Goal: Task Accomplishment & Management: Use online tool/utility

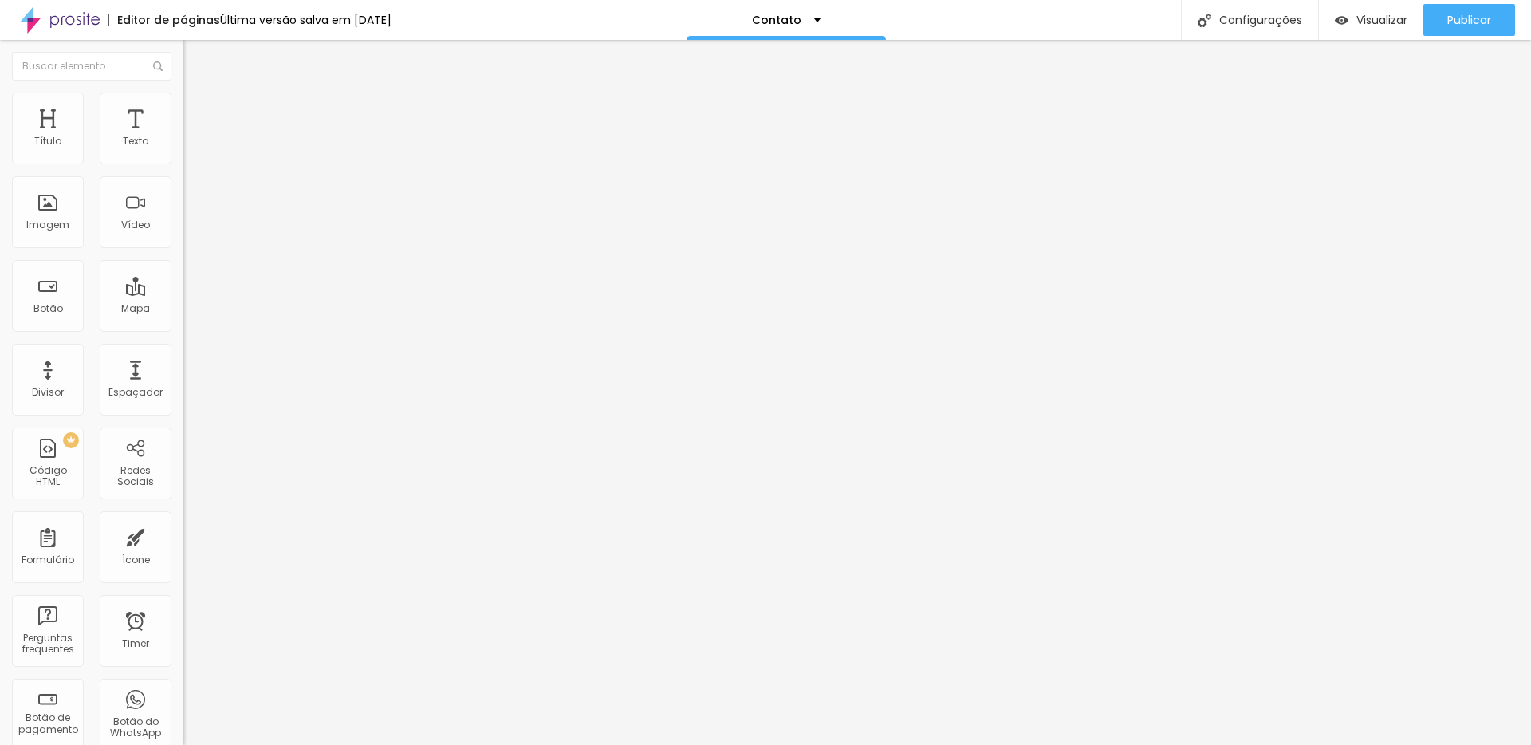
click at [183, 106] on li "Avançado" at bounding box center [274, 101] width 183 height 16
click at [183, 151] on span "Titulo 2" at bounding box center [209, 141] width 52 height 20
click at [1457, 22] on span "Publicar" at bounding box center [1469, 20] width 44 height 13
click at [183, 137] on span "Titulo 1" at bounding box center [209, 126] width 52 height 22
click at [1452, 15] on span "Publicar" at bounding box center [1469, 20] width 44 height 13
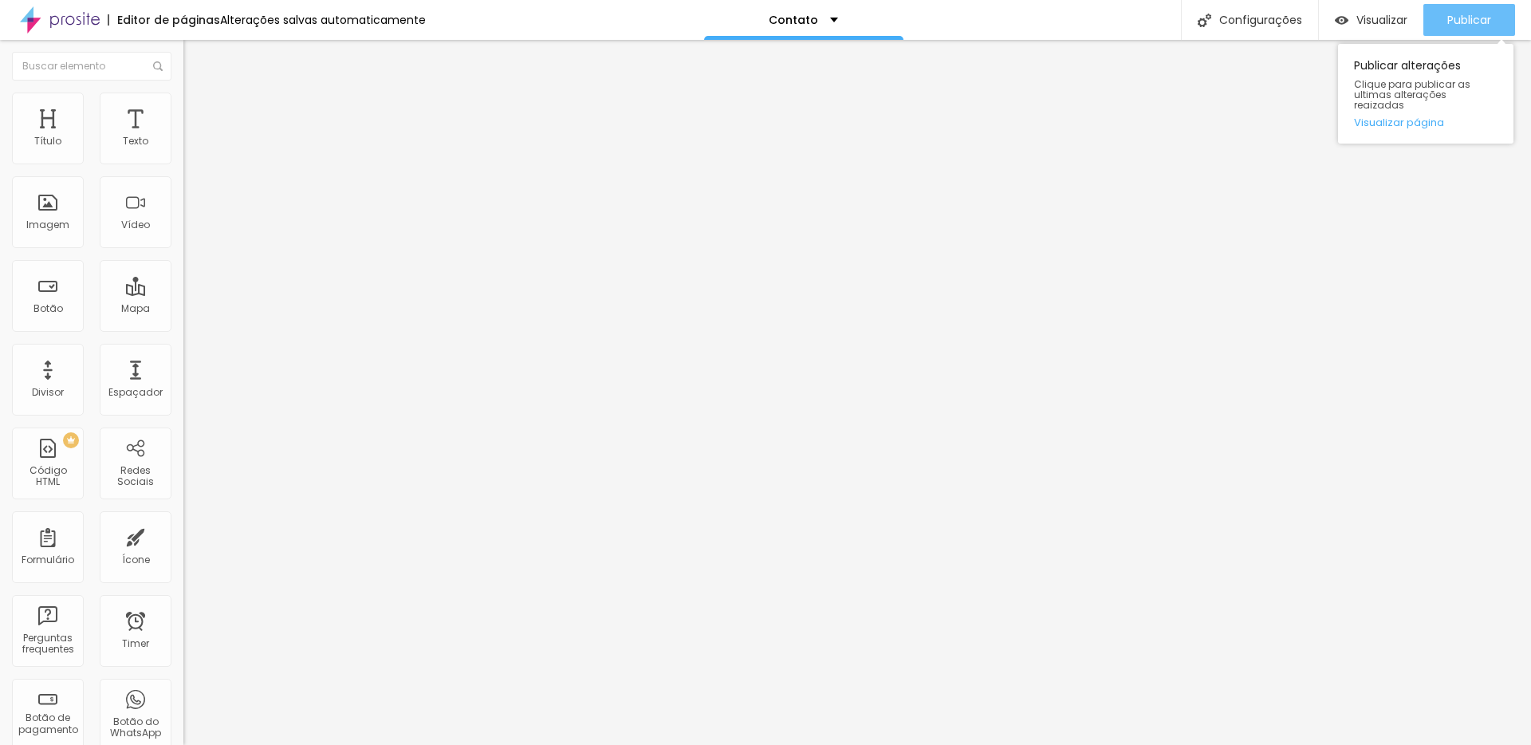
click at [1451, 4] on div "Publicar" at bounding box center [1469, 20] width 44 height 32
click at [183, 145] on span "Encaixotado" at bounding box center [214, 139] width 62 height 14
click at [183, 170] on span "Completo" at bounding box center [207, 163] width 49 height 14
click at [1488, 18] on span "Publicar" at bounding box center [1469, 20] width 44 height 13
click at [183, 155] on span "Encaixotado" at bounding box center [214, 148] width 62 height 14
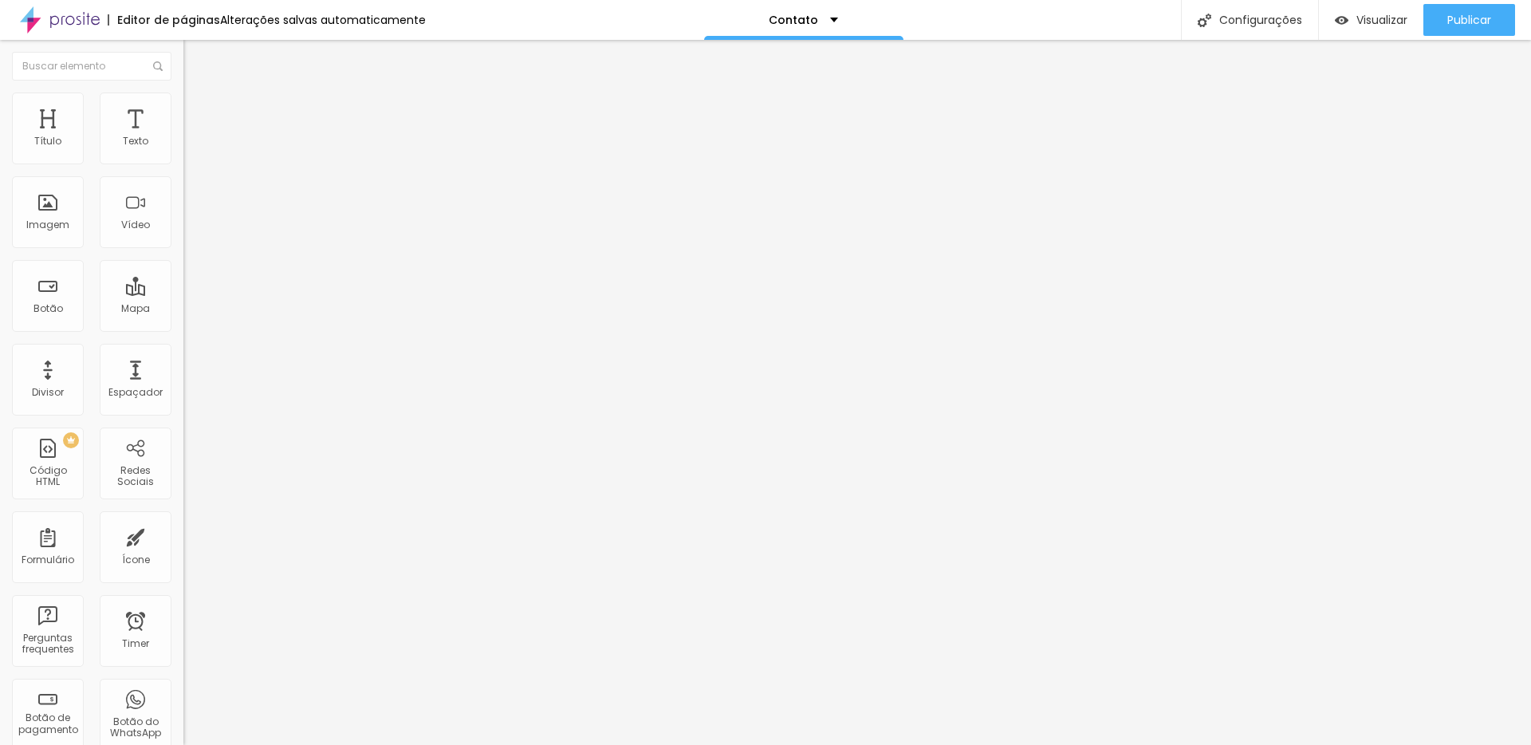
click at [198, 110] on span "Estilo" at bounding box center [210, 103] width 25 height 14
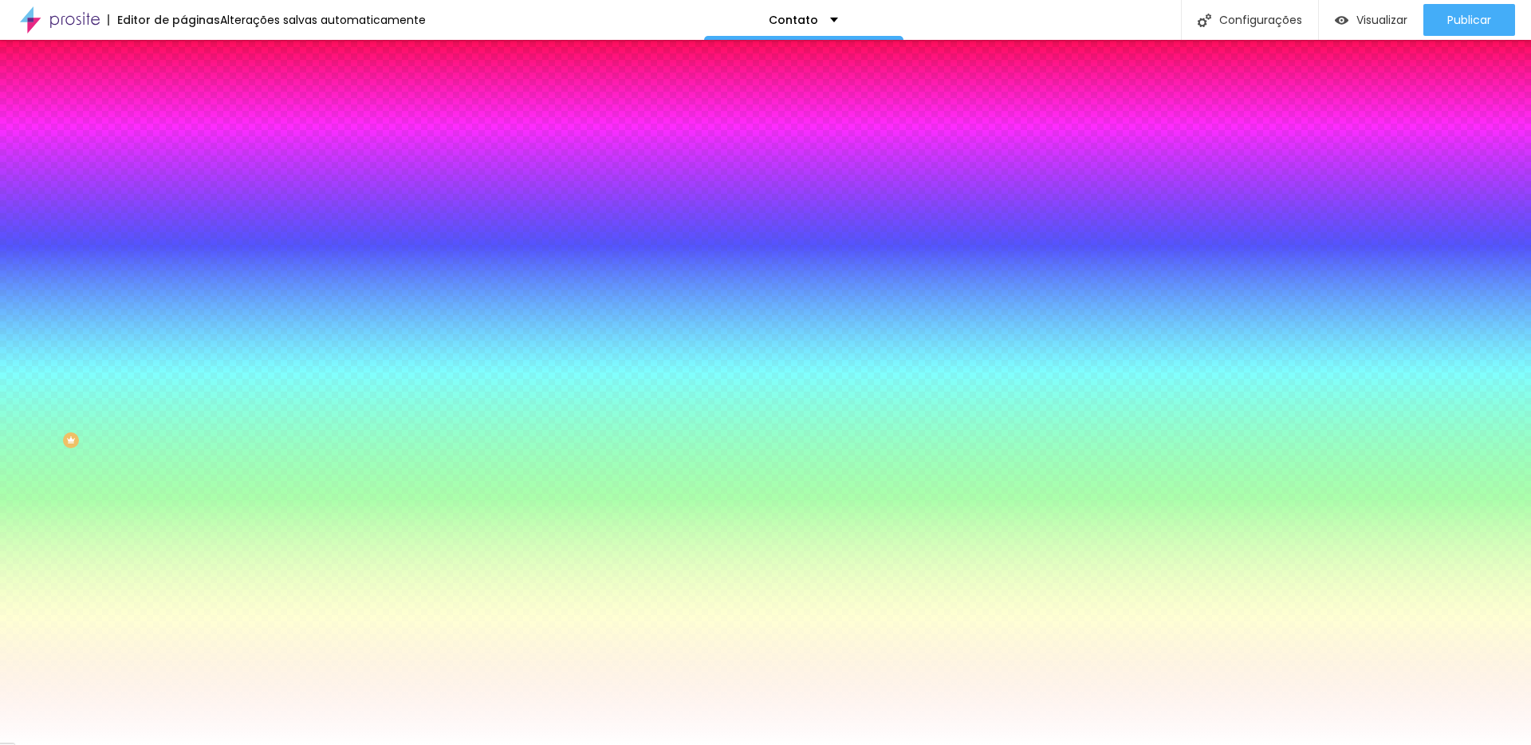
click at [183, 108] on li "Avançado" at bounding box center [274, 116] width 183 height 16
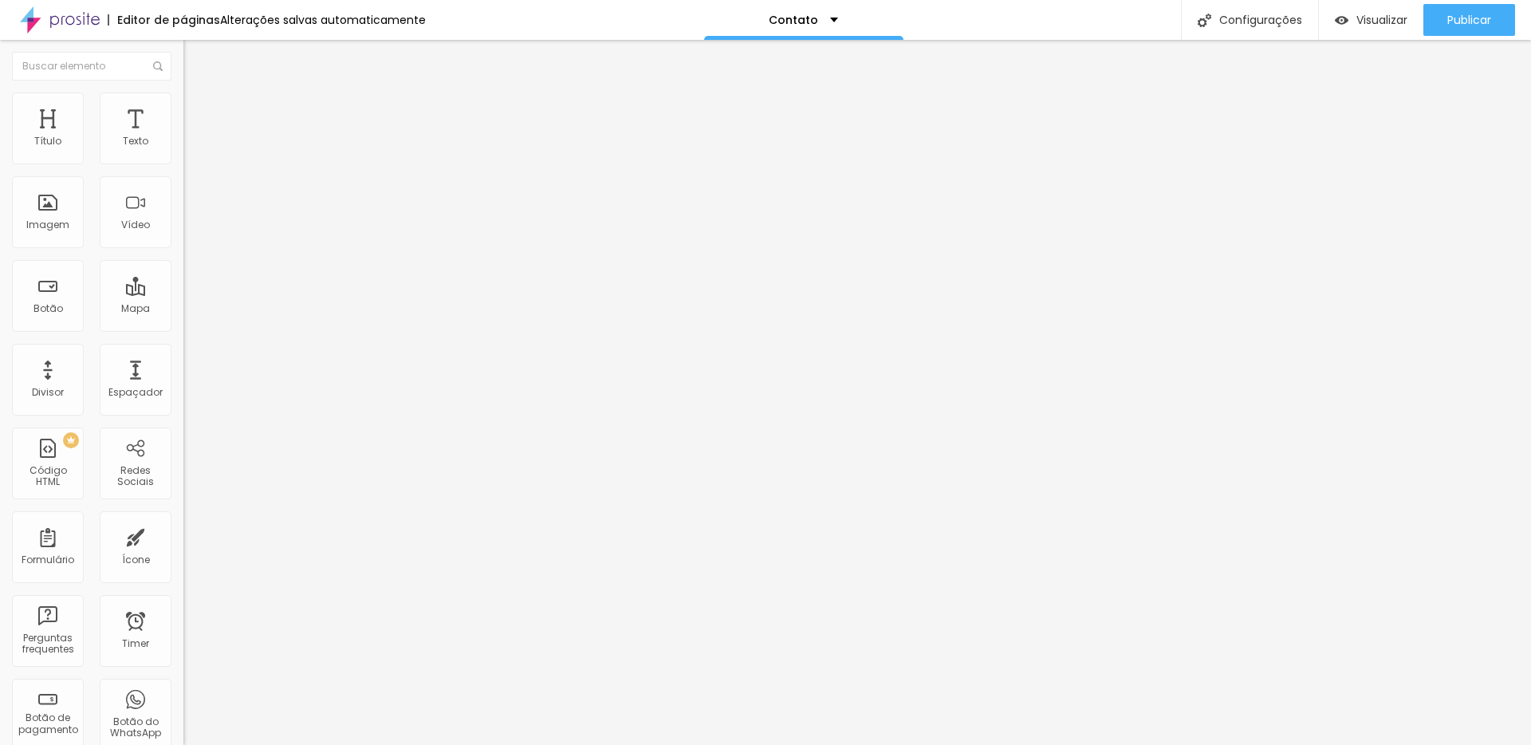
type input "15"
type input "10"
type input "5"
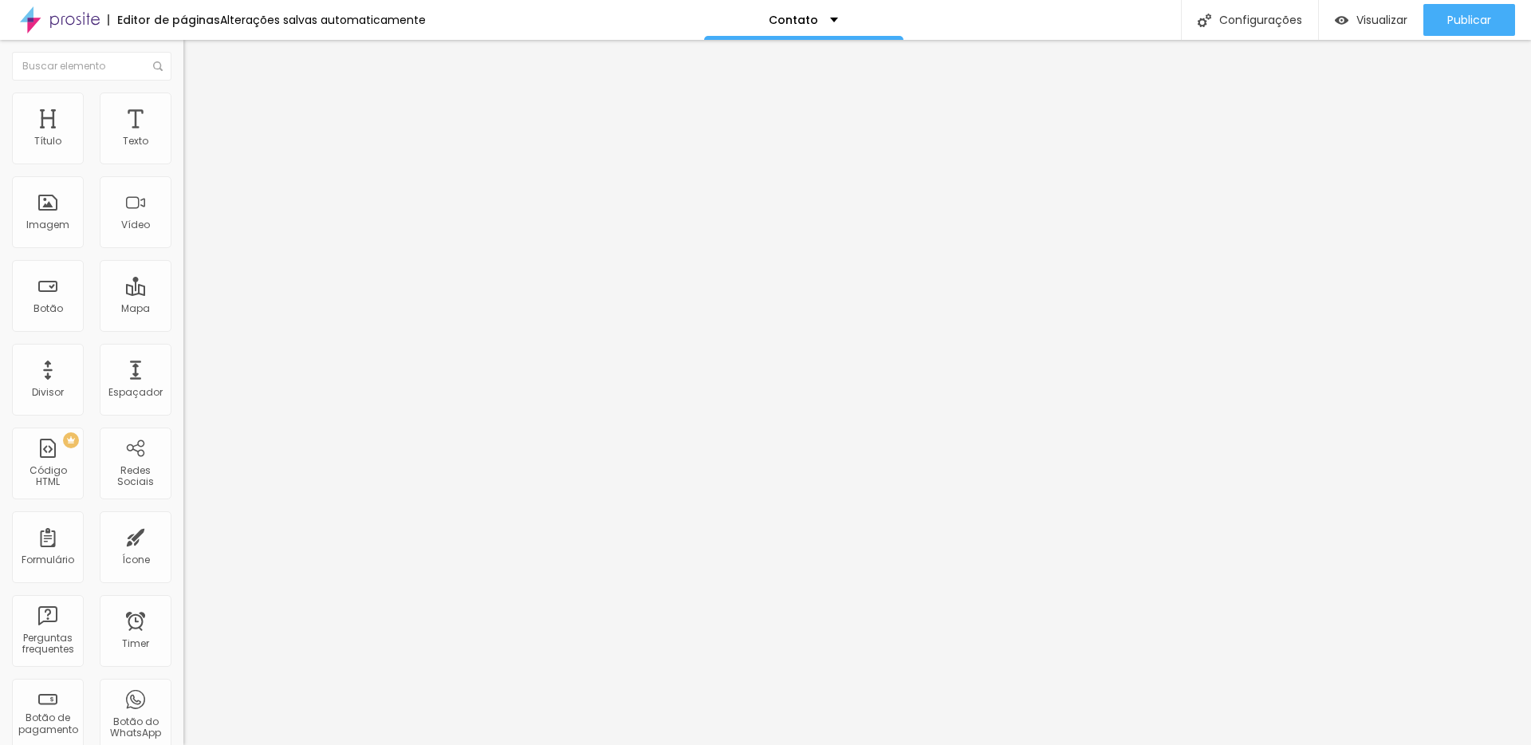
type input "5"
type input "0"
drag, startPoint x: 80, startPoint y: 153, endPoint x: 0, endPoint y: 155, distance: 79.8
type input "0"
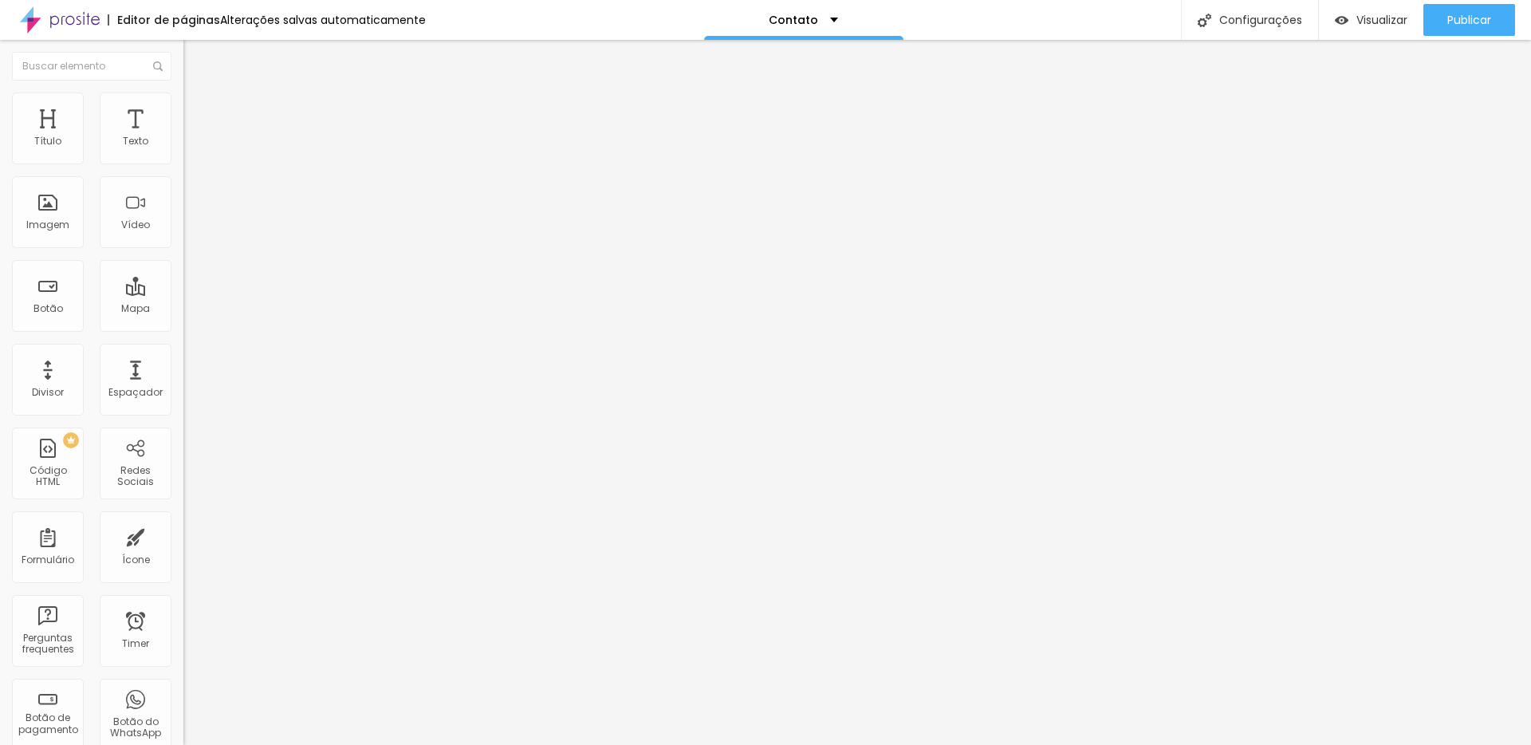
click at [183, 309] on input "range" at bounding box center [234, 315] width 103 height 13
click at [1463, 24] on span "Publicar" at bounding box center [1469, 20] width 44 height 13
click at [198, 108] on span "Avançado" at bounding box center [224, 103] width 53 height 14
click at [198, 94] on span "Conteúdo" at bounding box center [222, 88] width 49 height 14
click at [198, 110] on span "Avançado" at bounding box center [224, 103] width 53 height 14
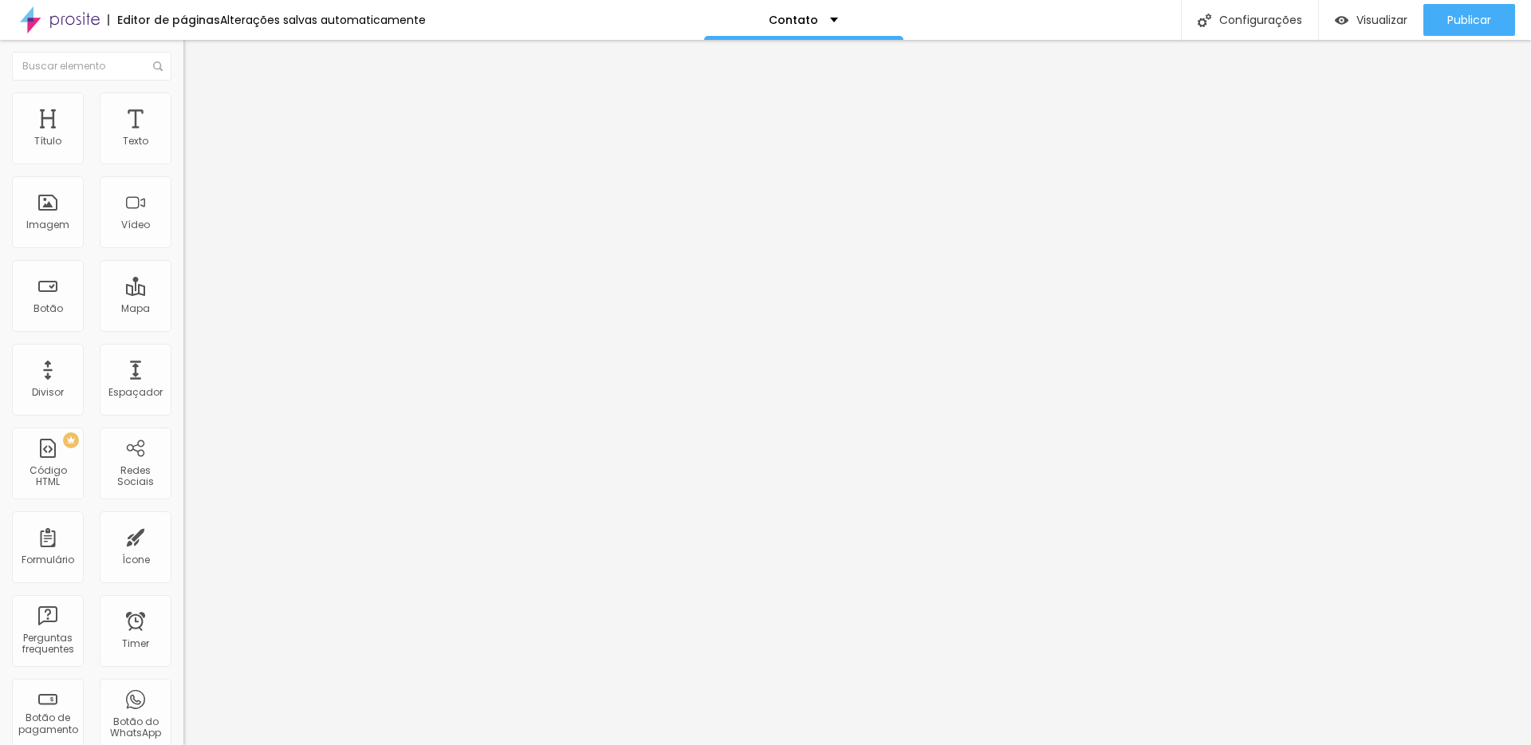
type input "6"
type input "5"
type input "6"
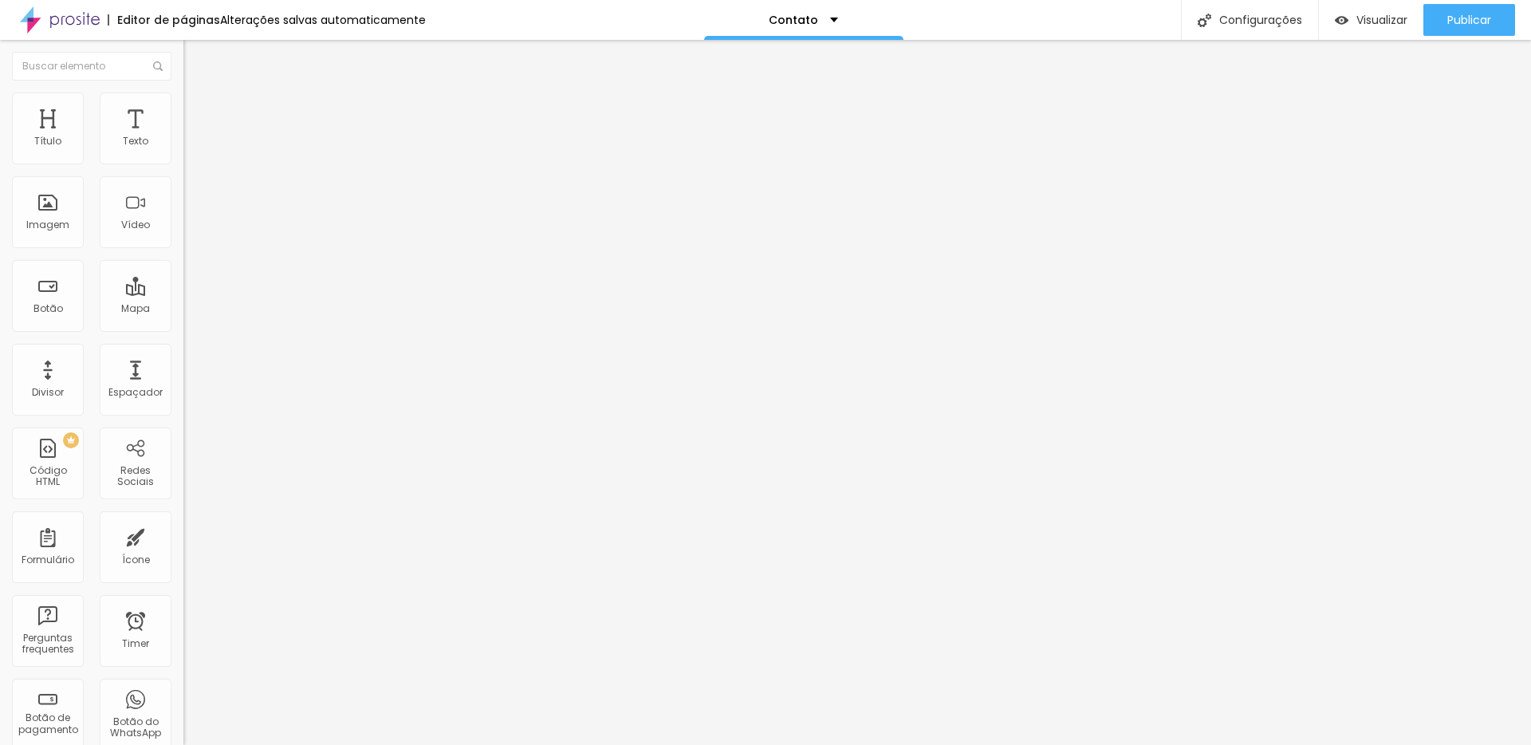
type input "6"
type input "9"
type input "12"
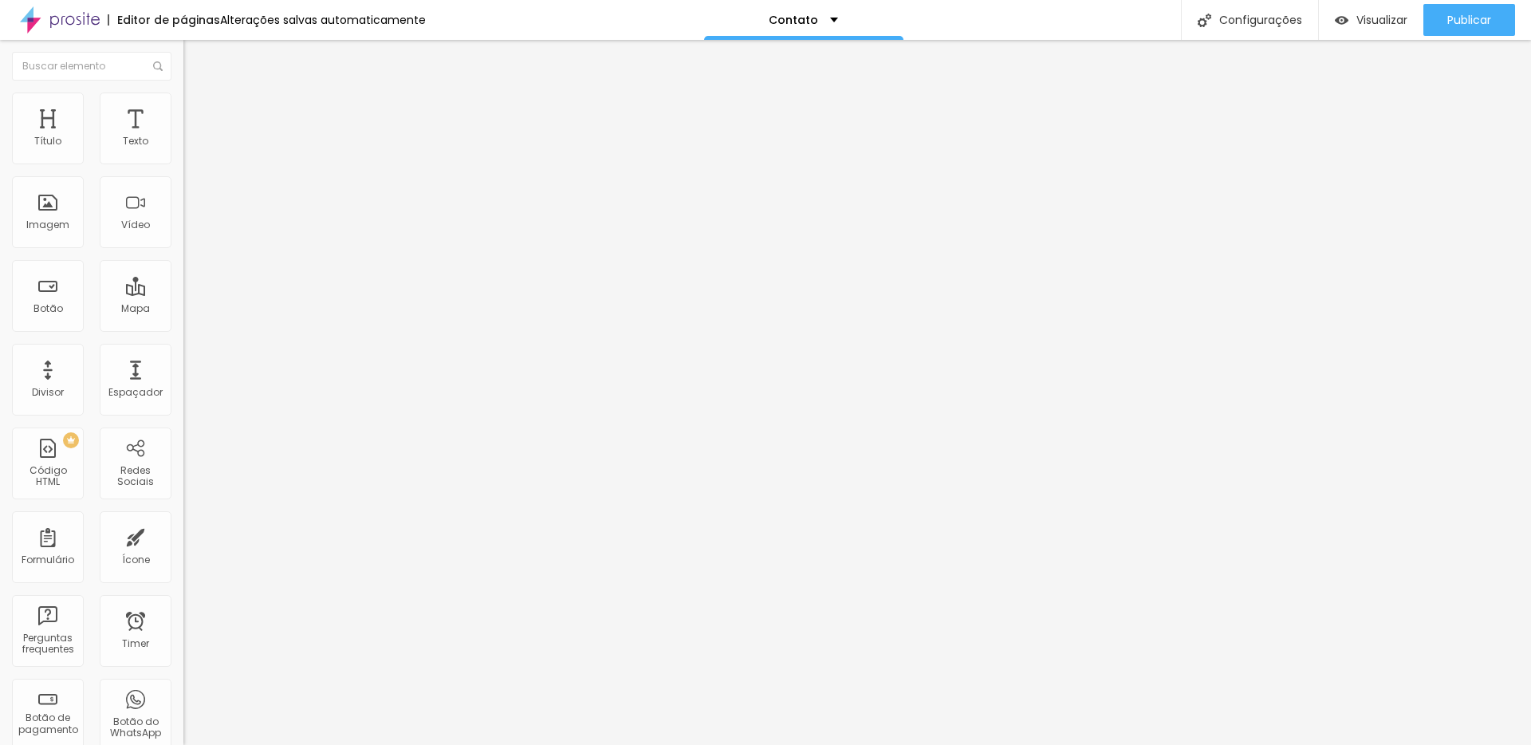
type input "16"
type input "20"
type input "24"
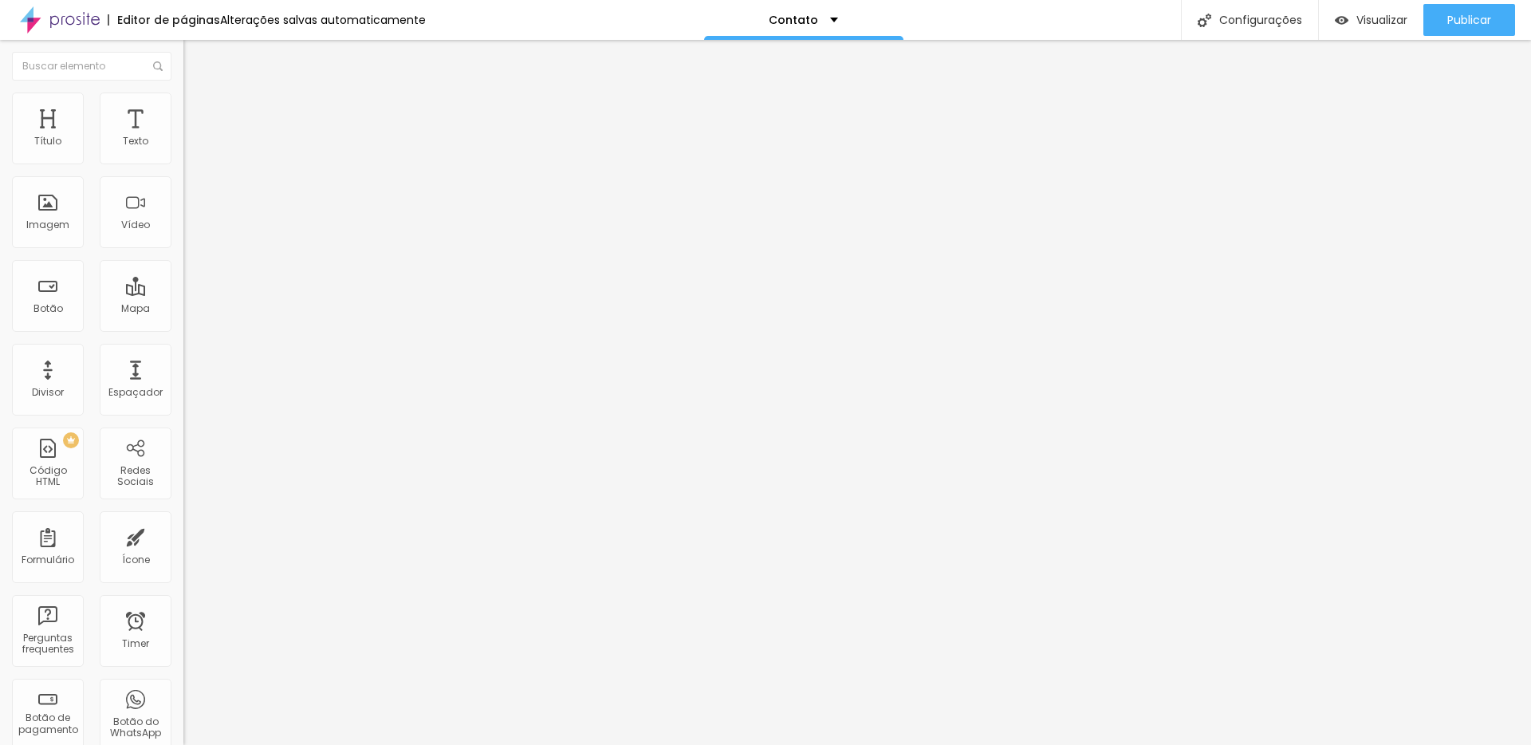
type input "24"
type input "27"
type input "30"
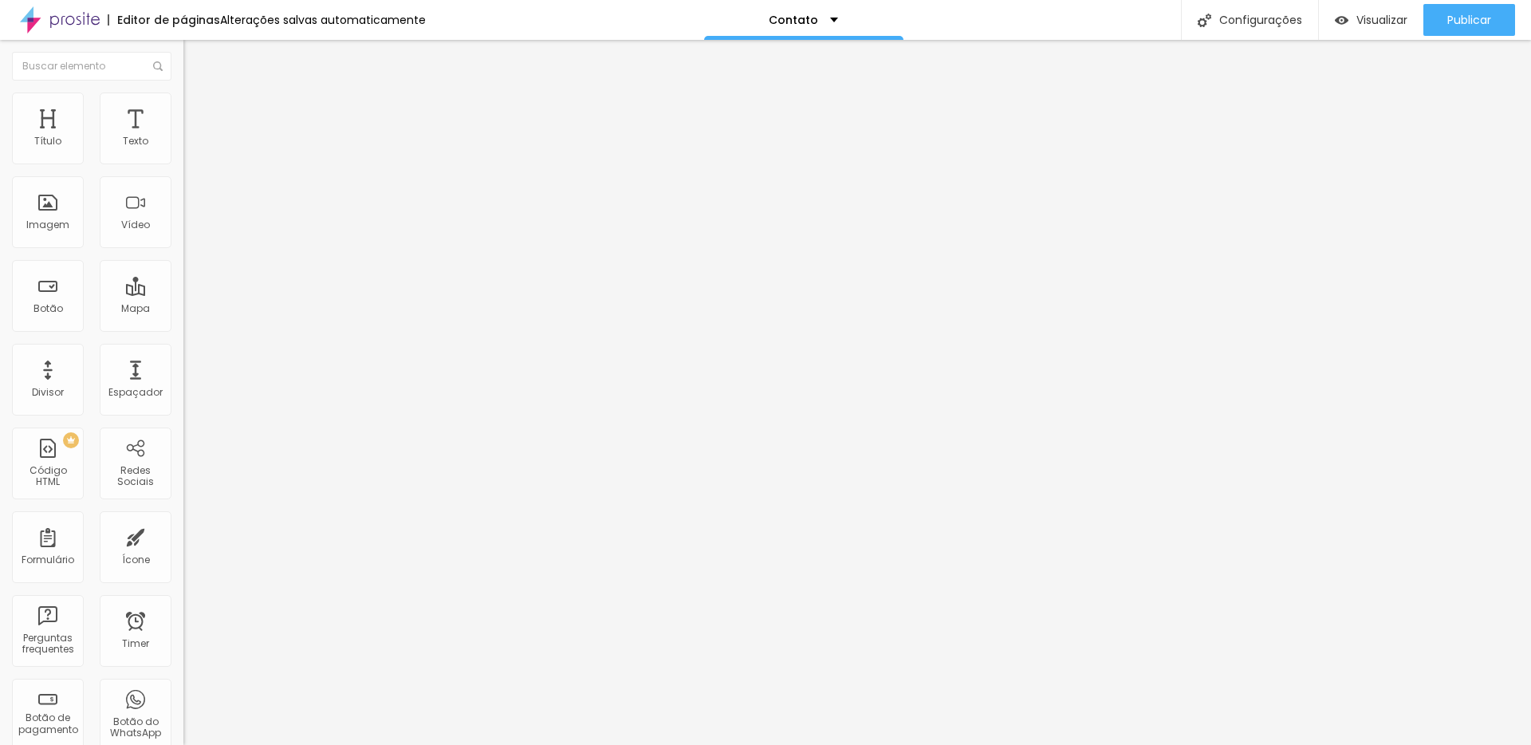
type input "31"
type input "32"
type input "33"
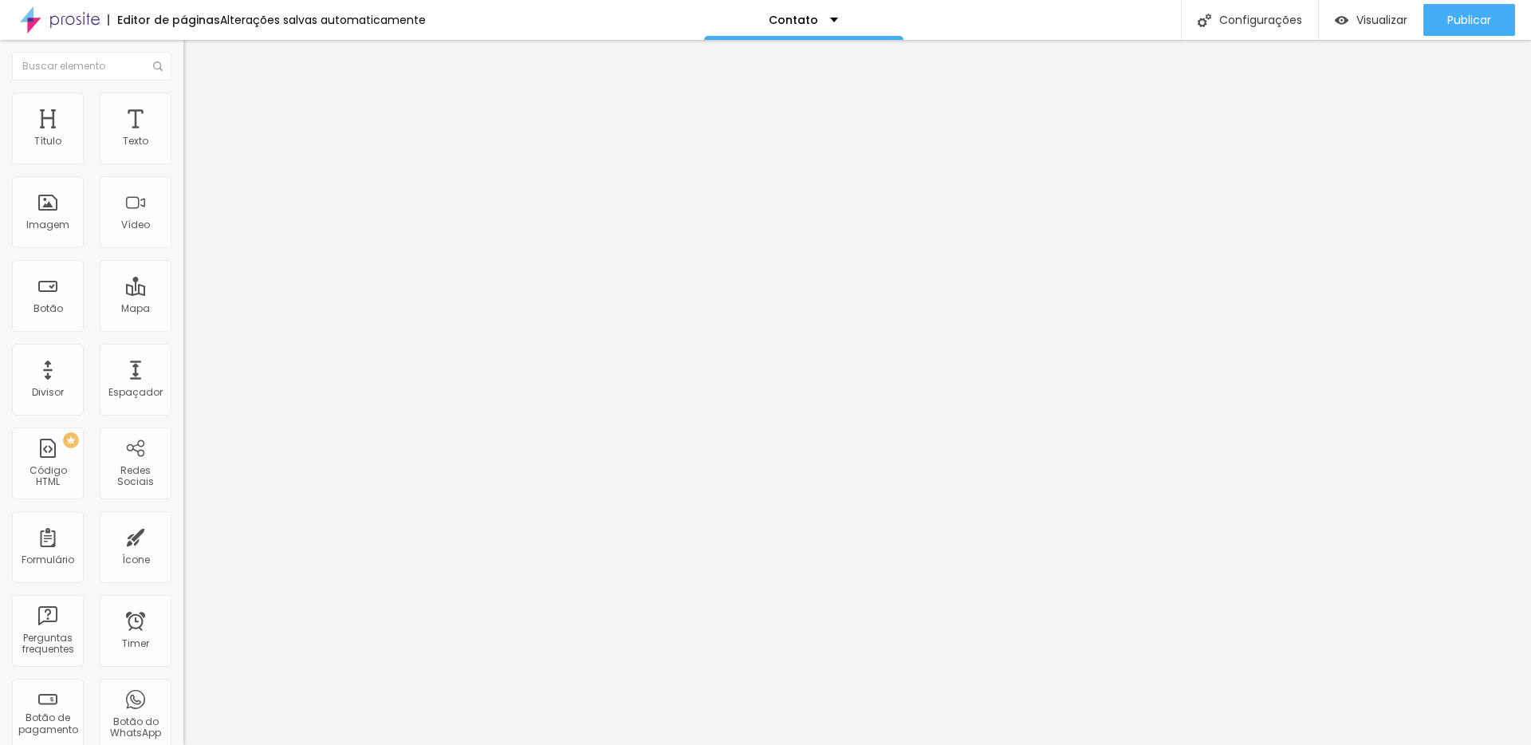
type input "33"
type input "34"
type input "35"
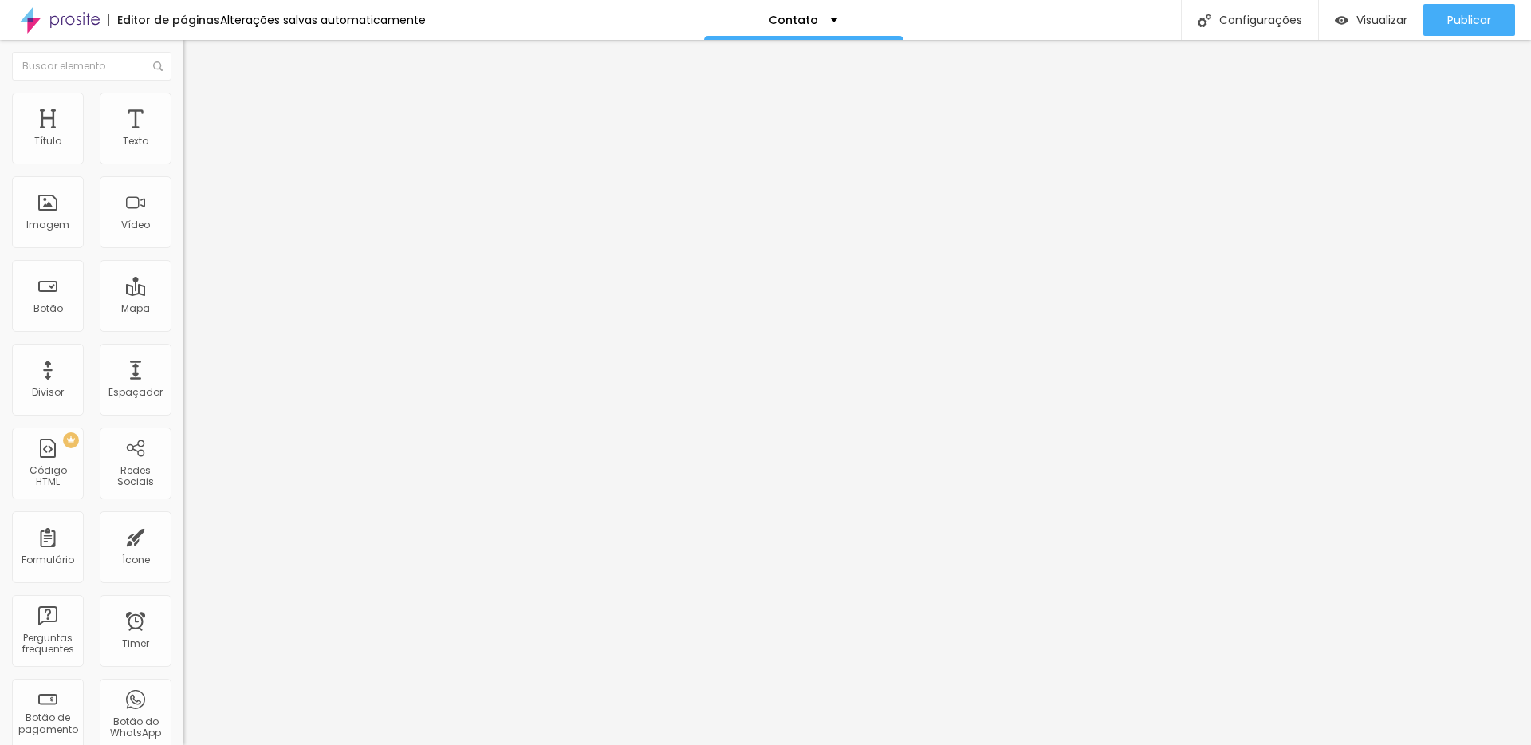
type input "36"
type input "37"
type input "39"
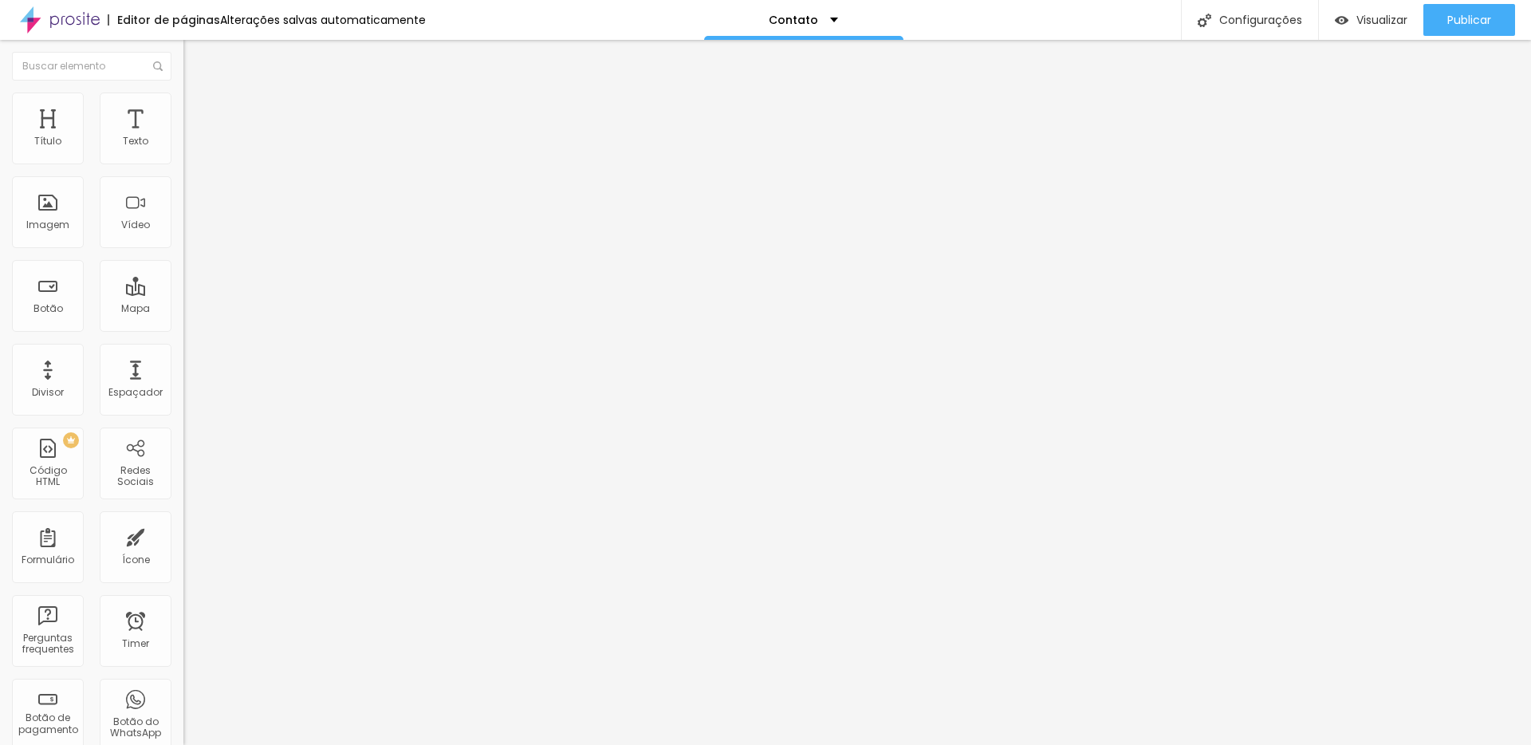
type input "39"
type input "41"
type input "42"
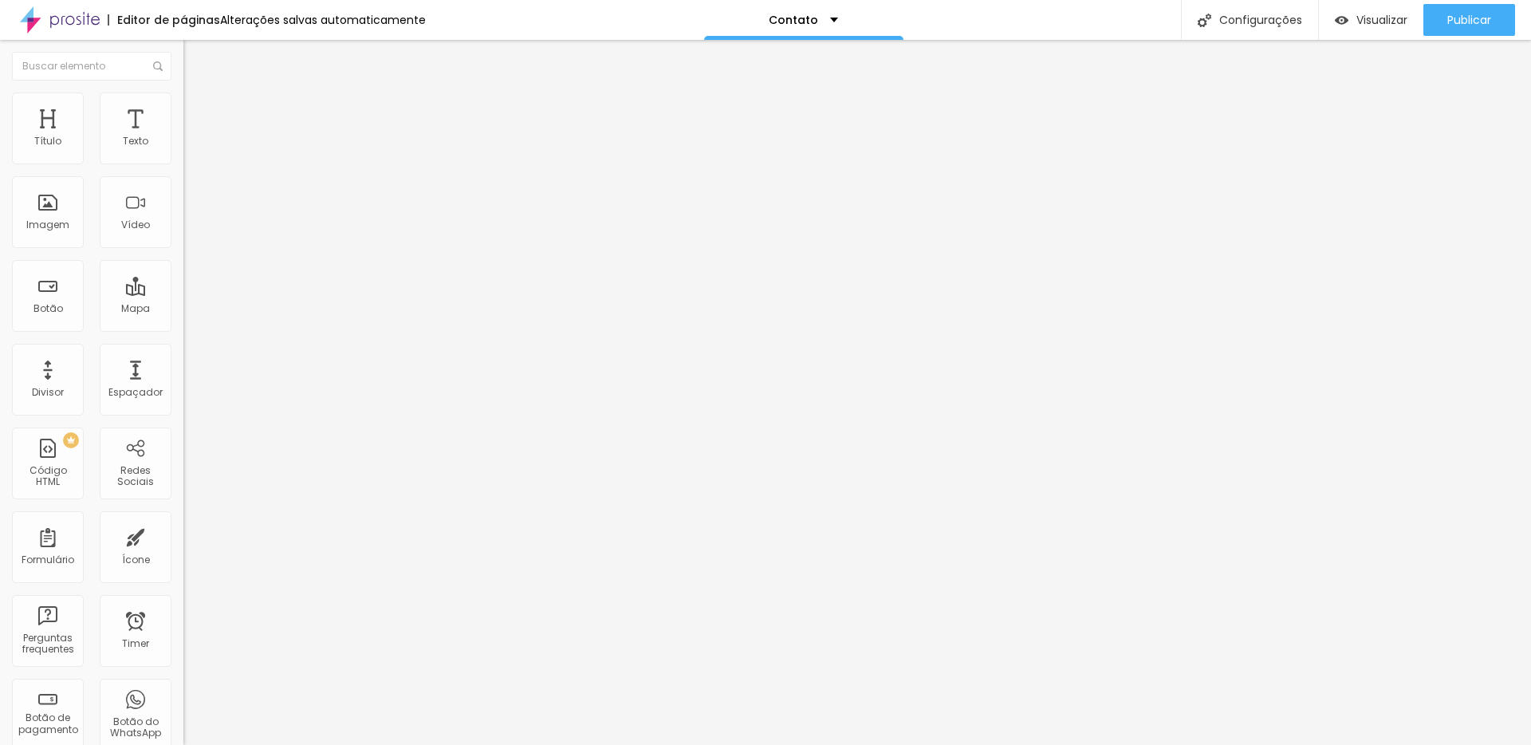
type input "43"
type input "44"
type input "45"
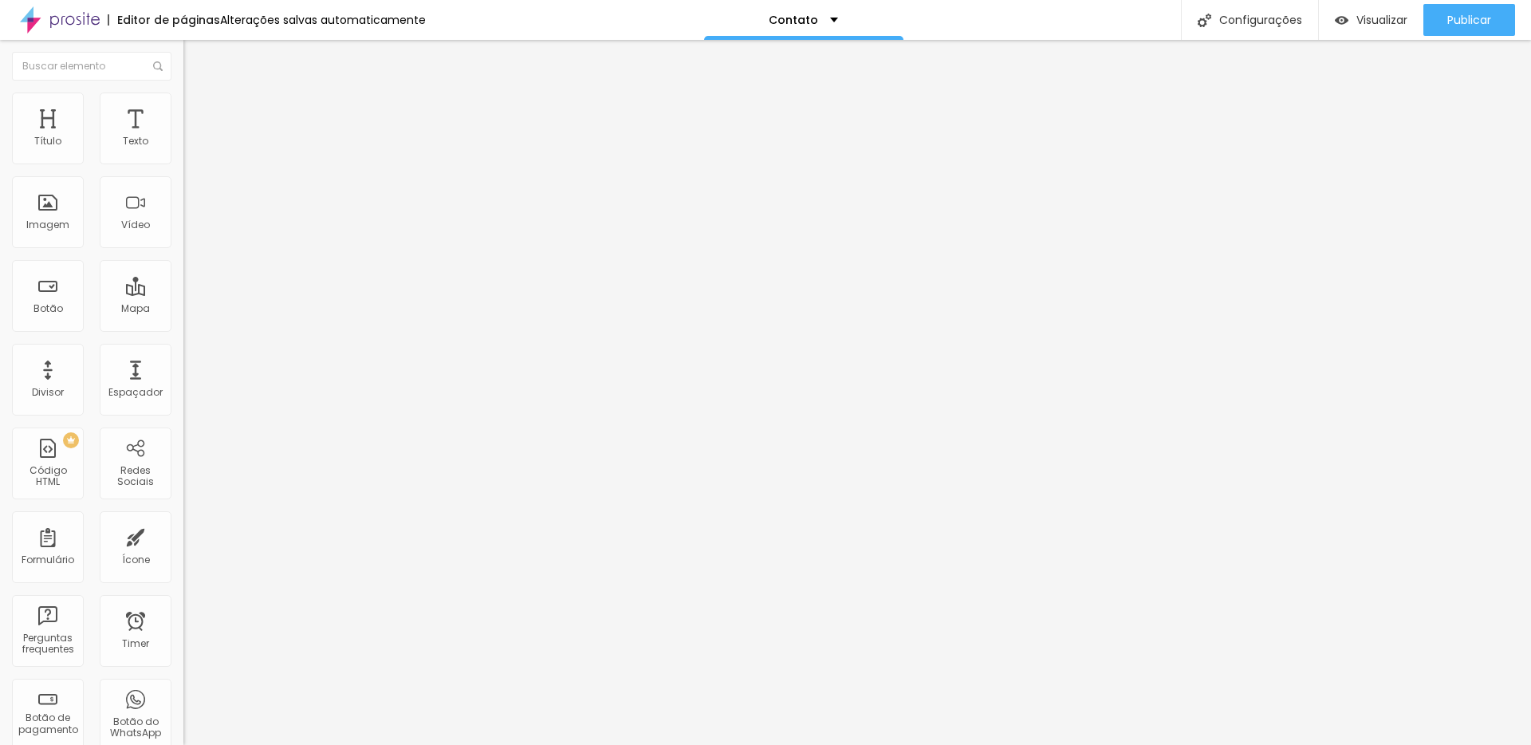
type input "45"
type input "46"
type input "45"
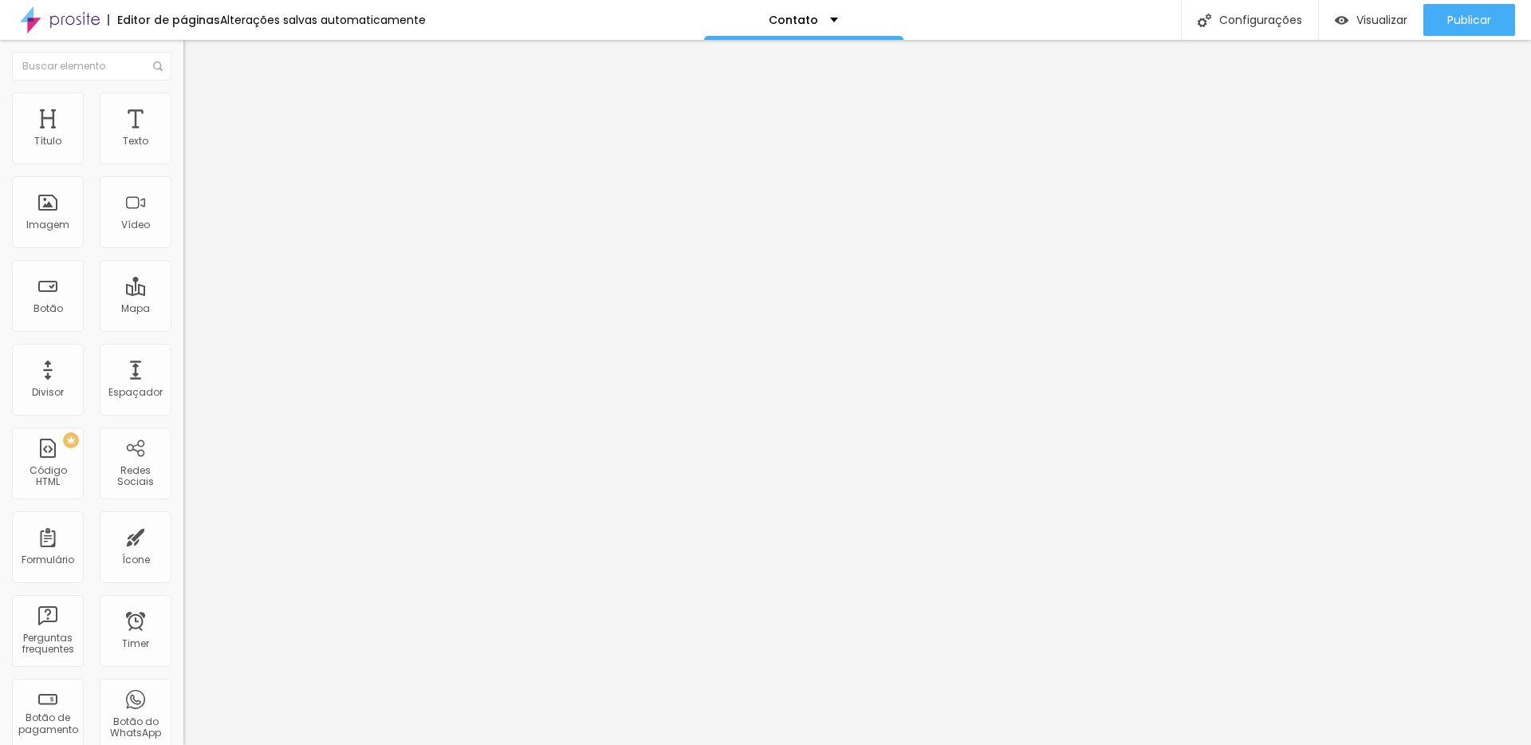
type input "44"
type input "43"
type input "42"
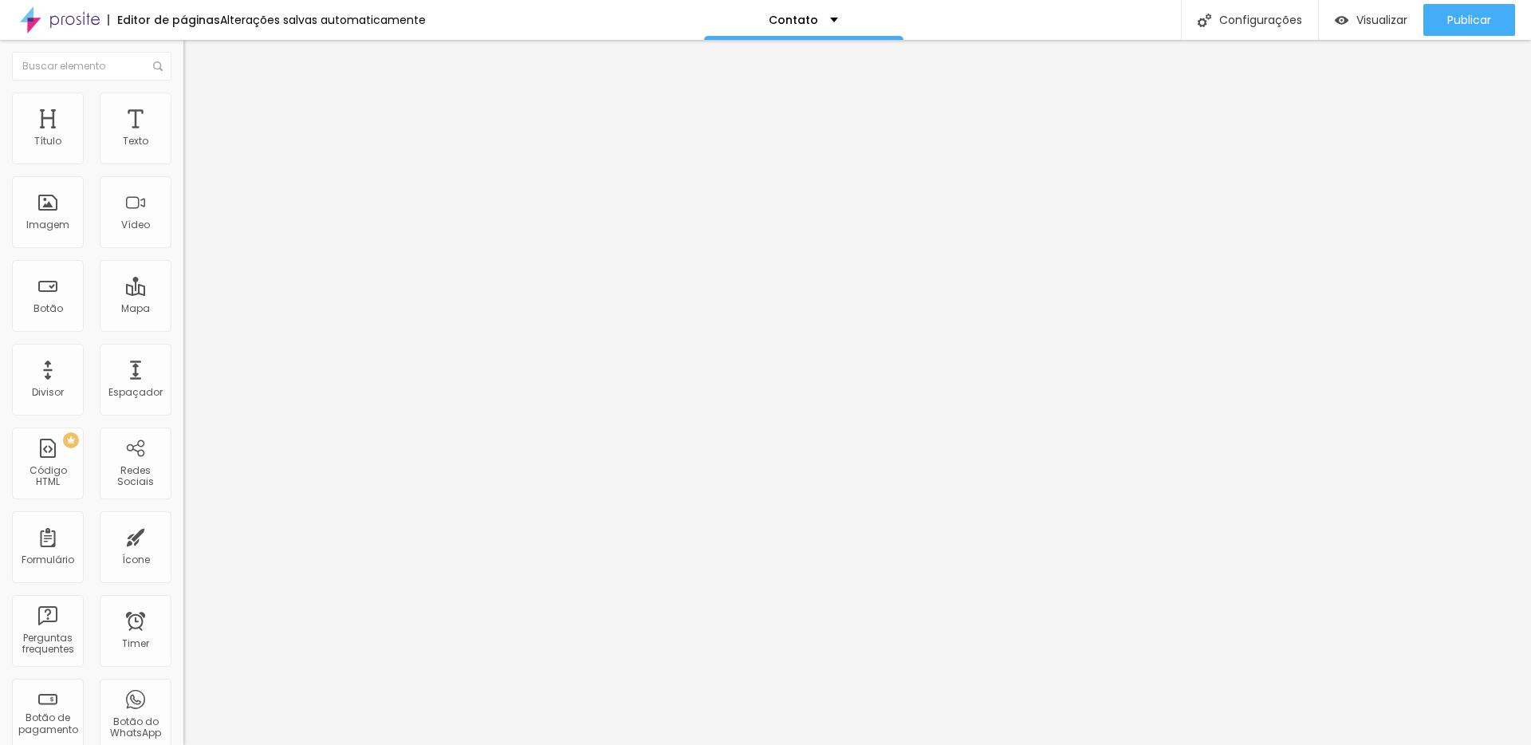
type input "42"
type input "41"
type input "40"
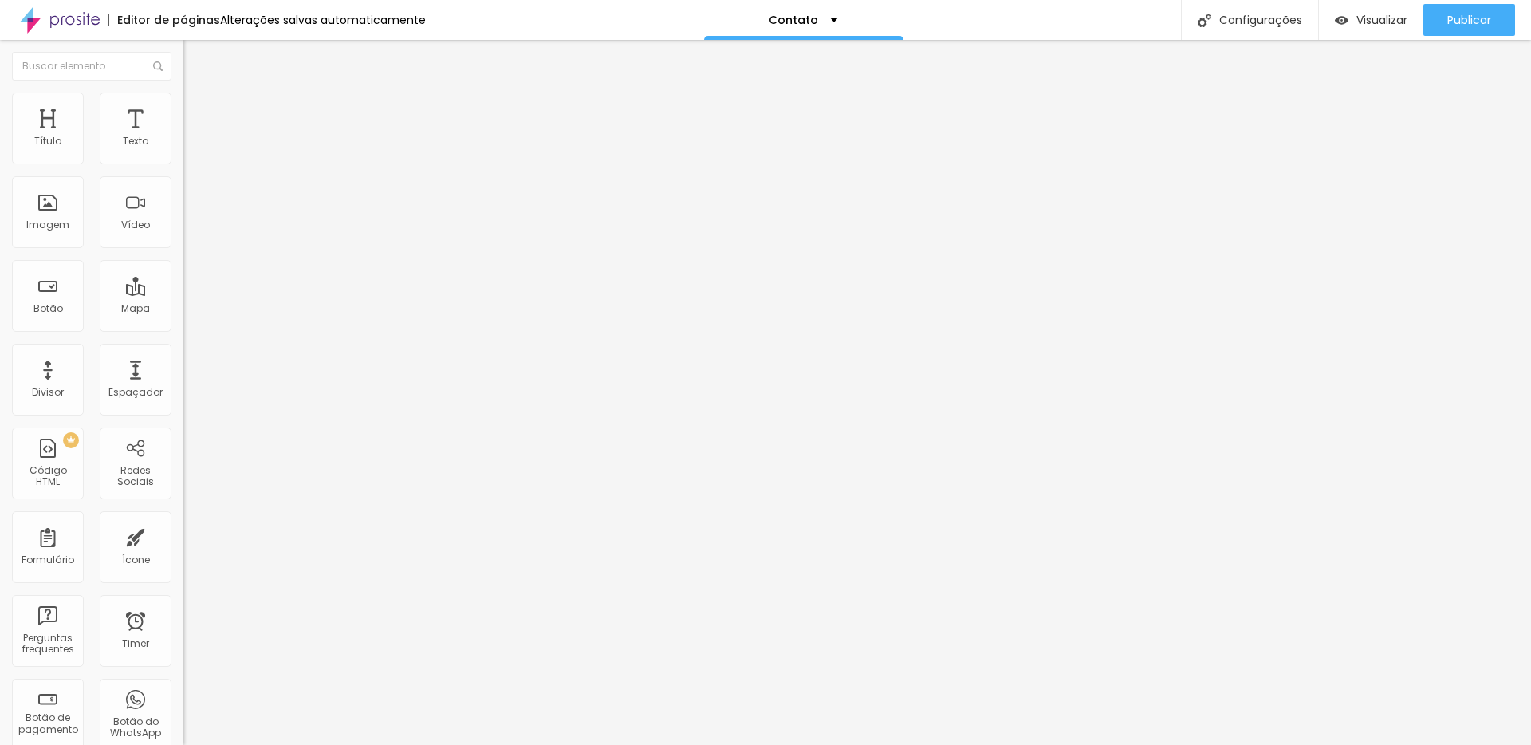
type input "39"
type input "37"
type input "36"
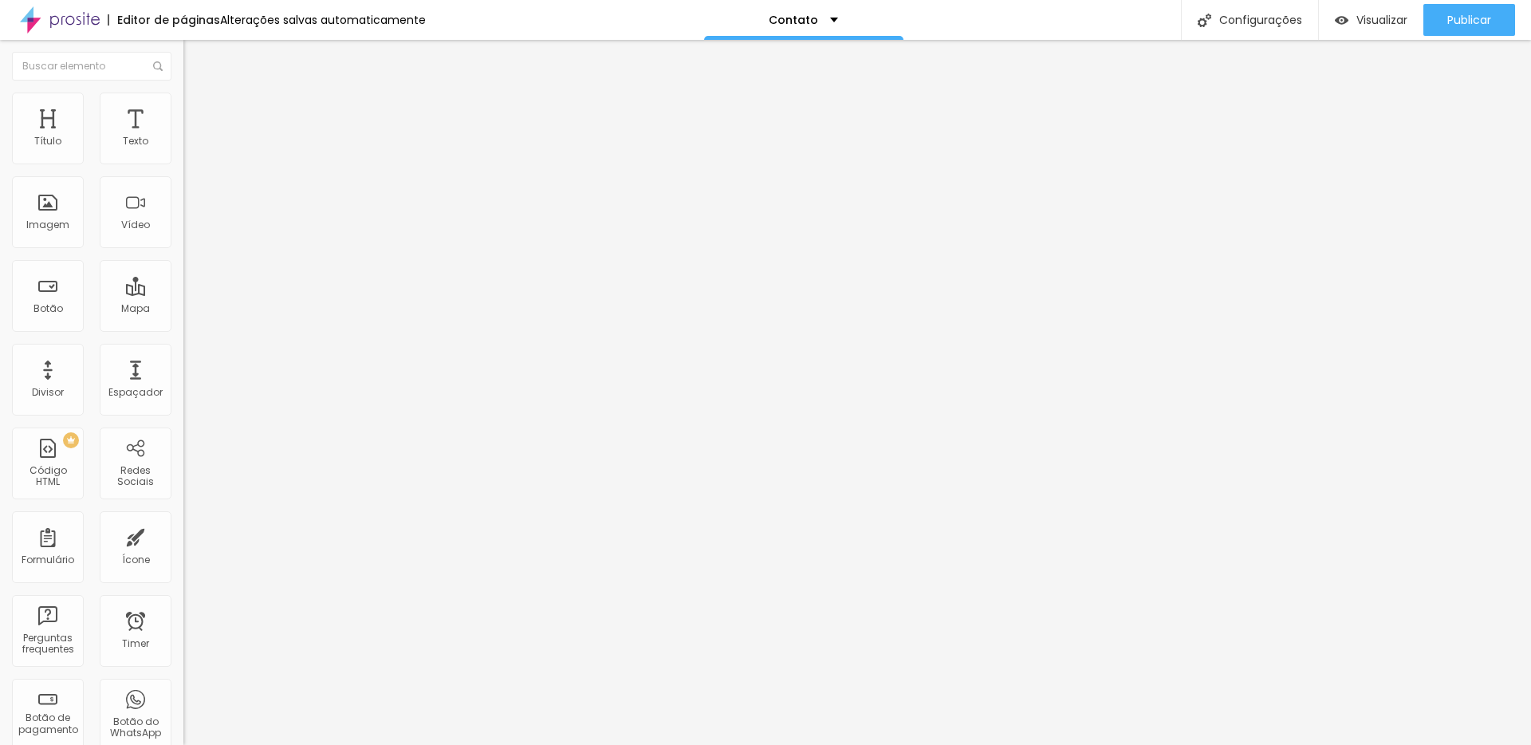
type input "36"
type input "35"
type input "34"
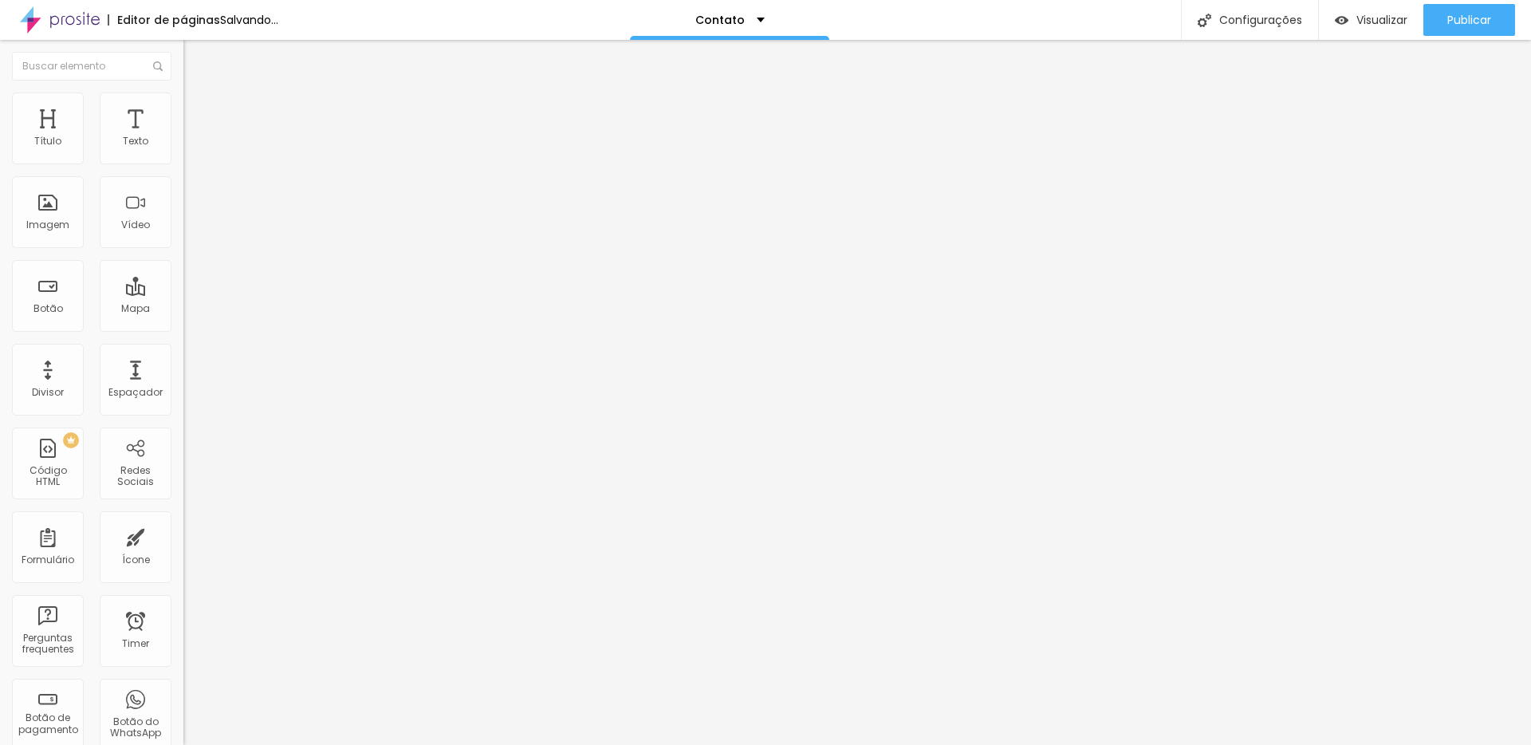
type input "33"
type input "32"
type input "31"
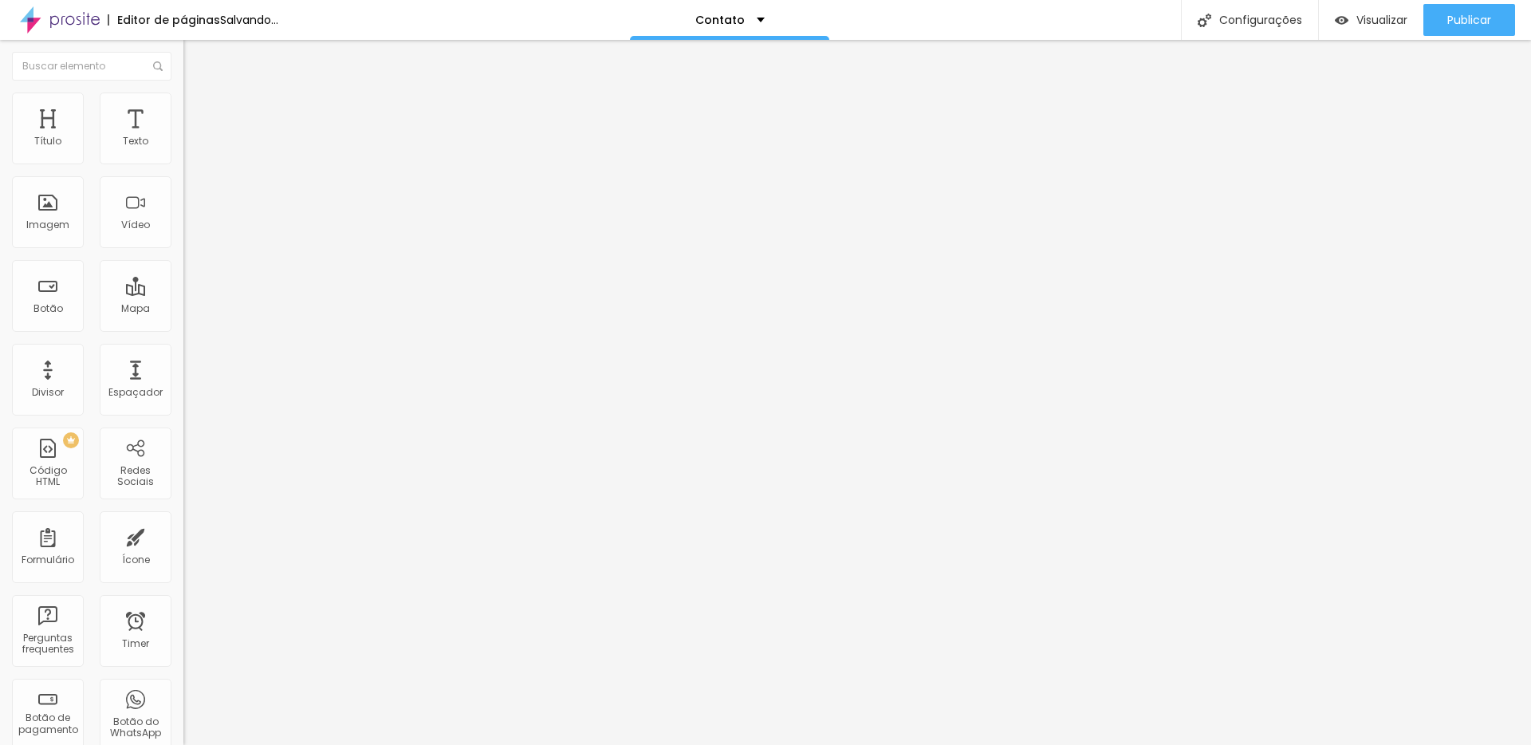
type input "31"
type input "30"
type input "29"
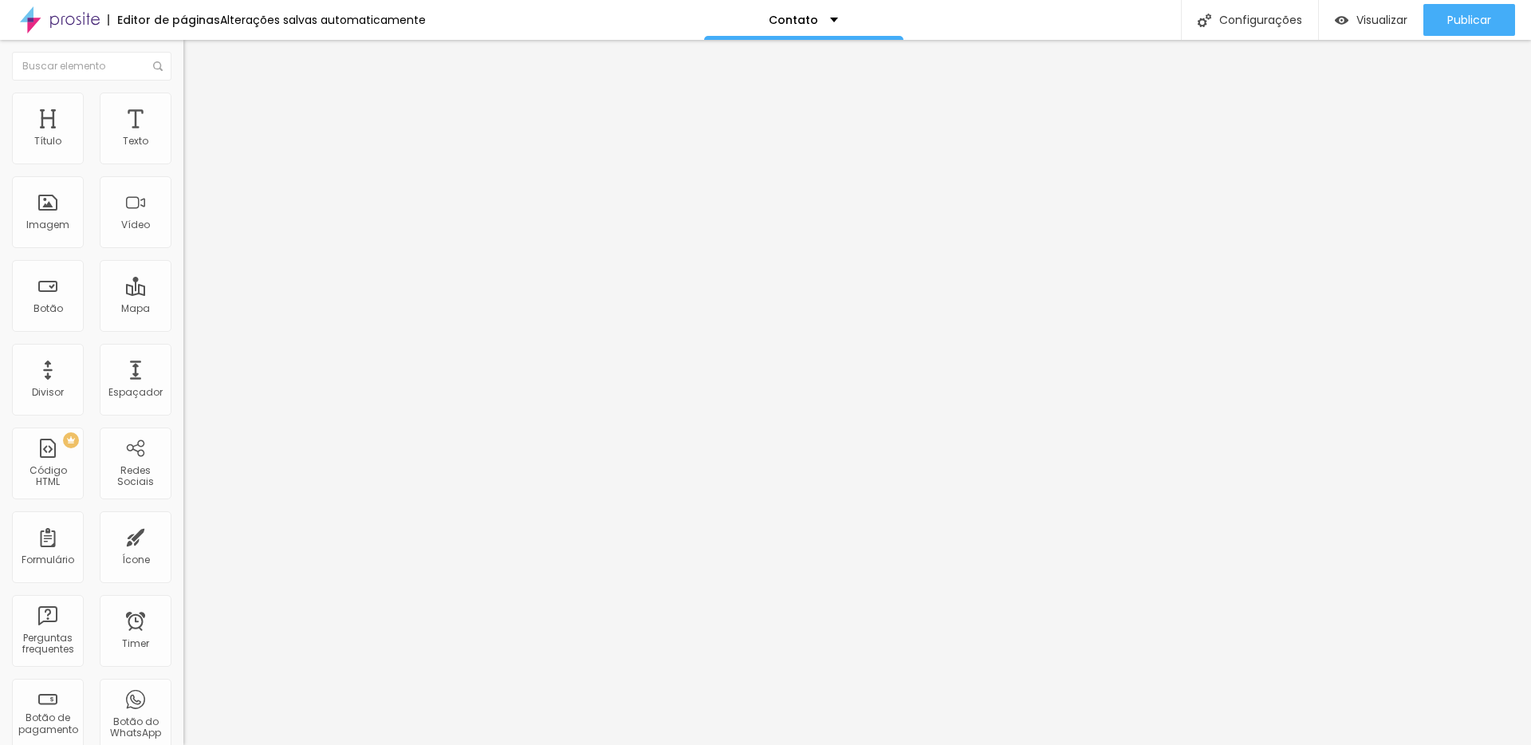
type input "28"
type input "27"
type input "26"
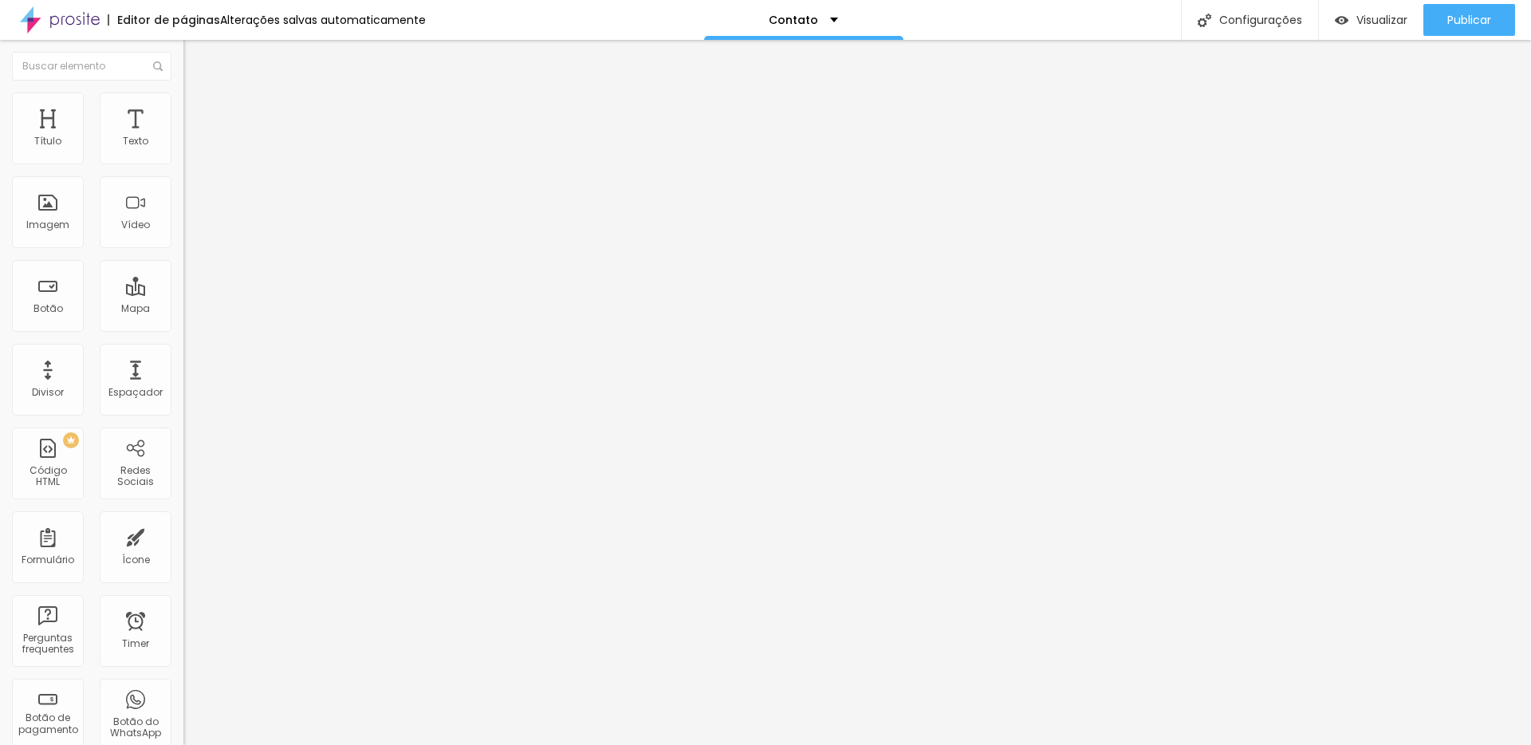
type input "26"
type input "25"
type input "24"
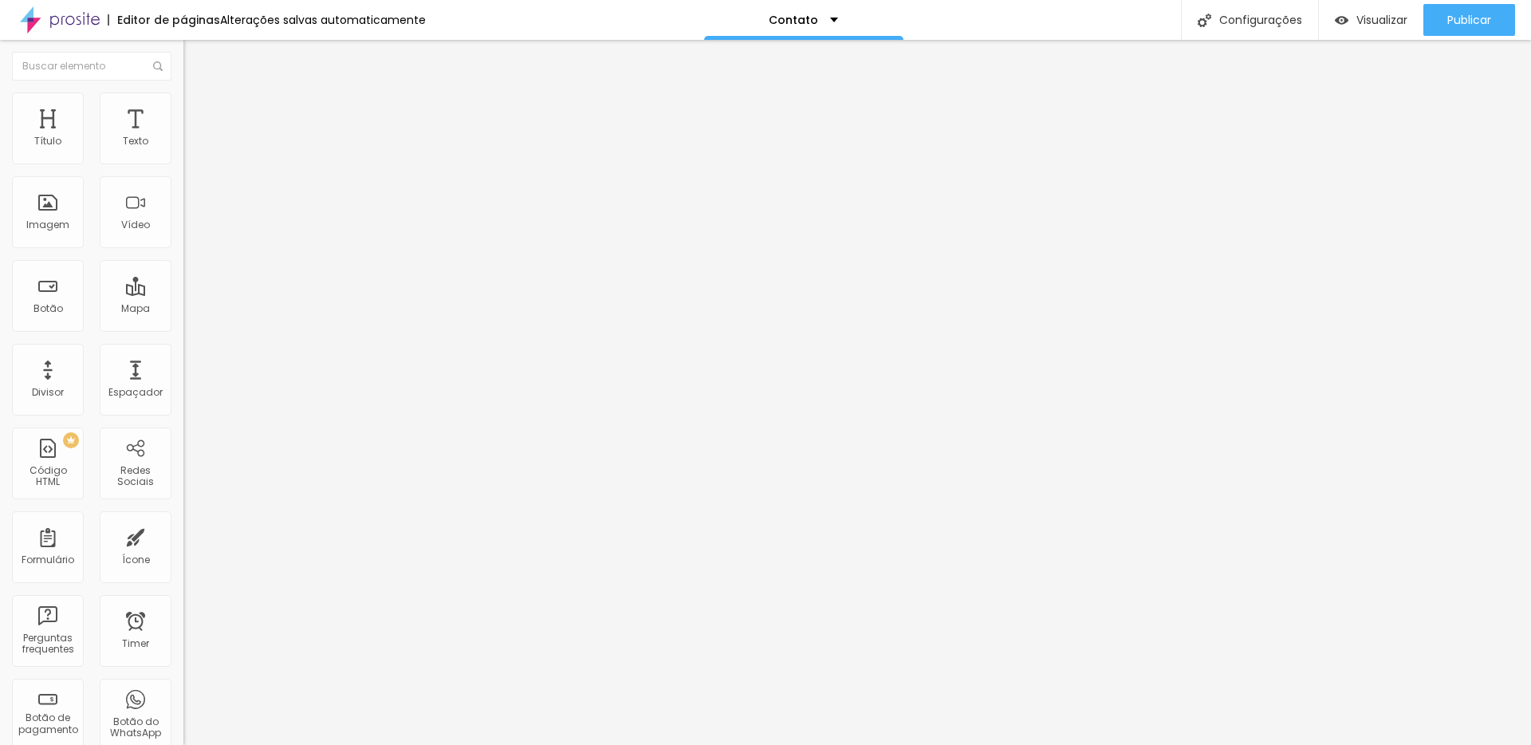
type input "23"
type input "22"
type input "21"
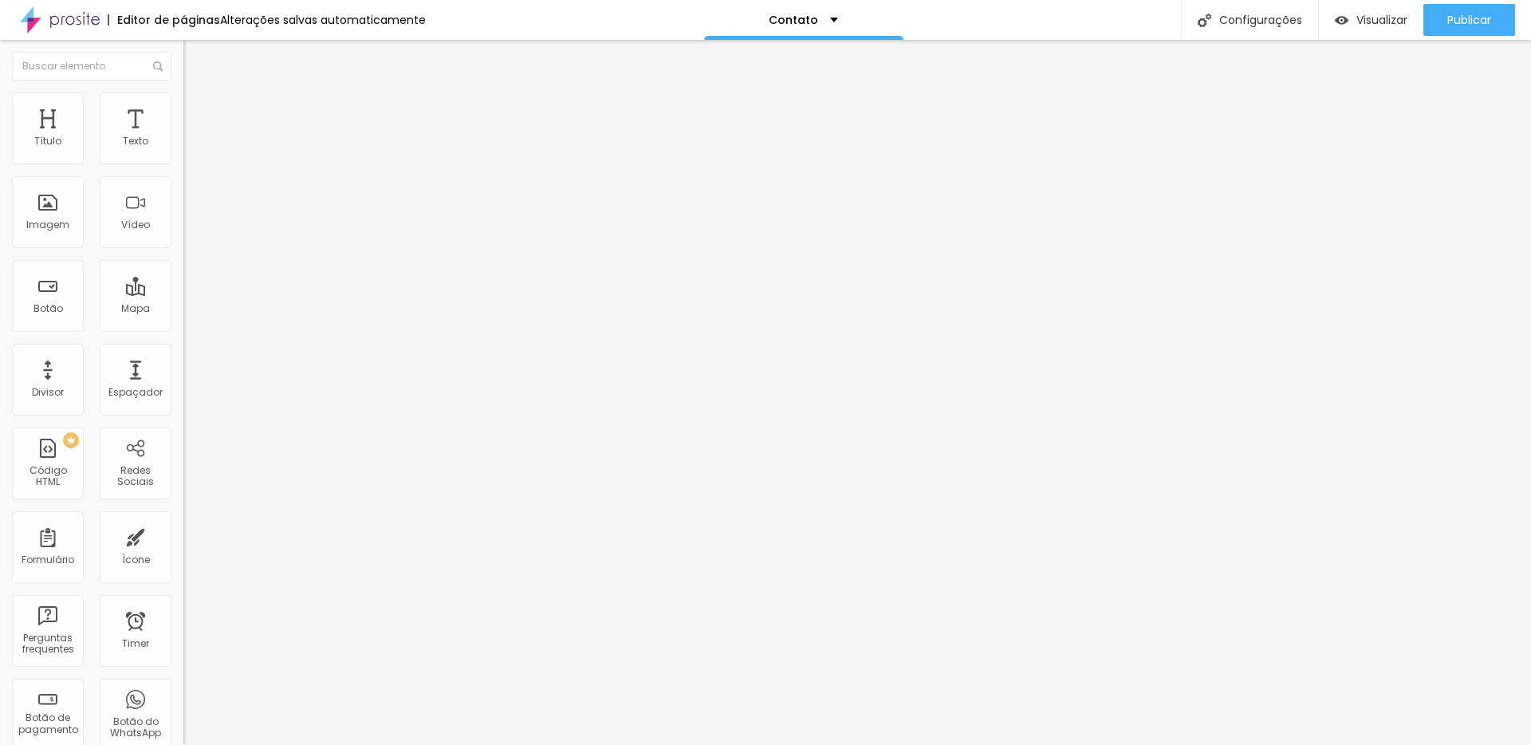
type input "21"
type input "20"
drag, startPoint x: 41, startPoint y: 159, endPoint x: 49, endPoint y: 177, distance: 19.0
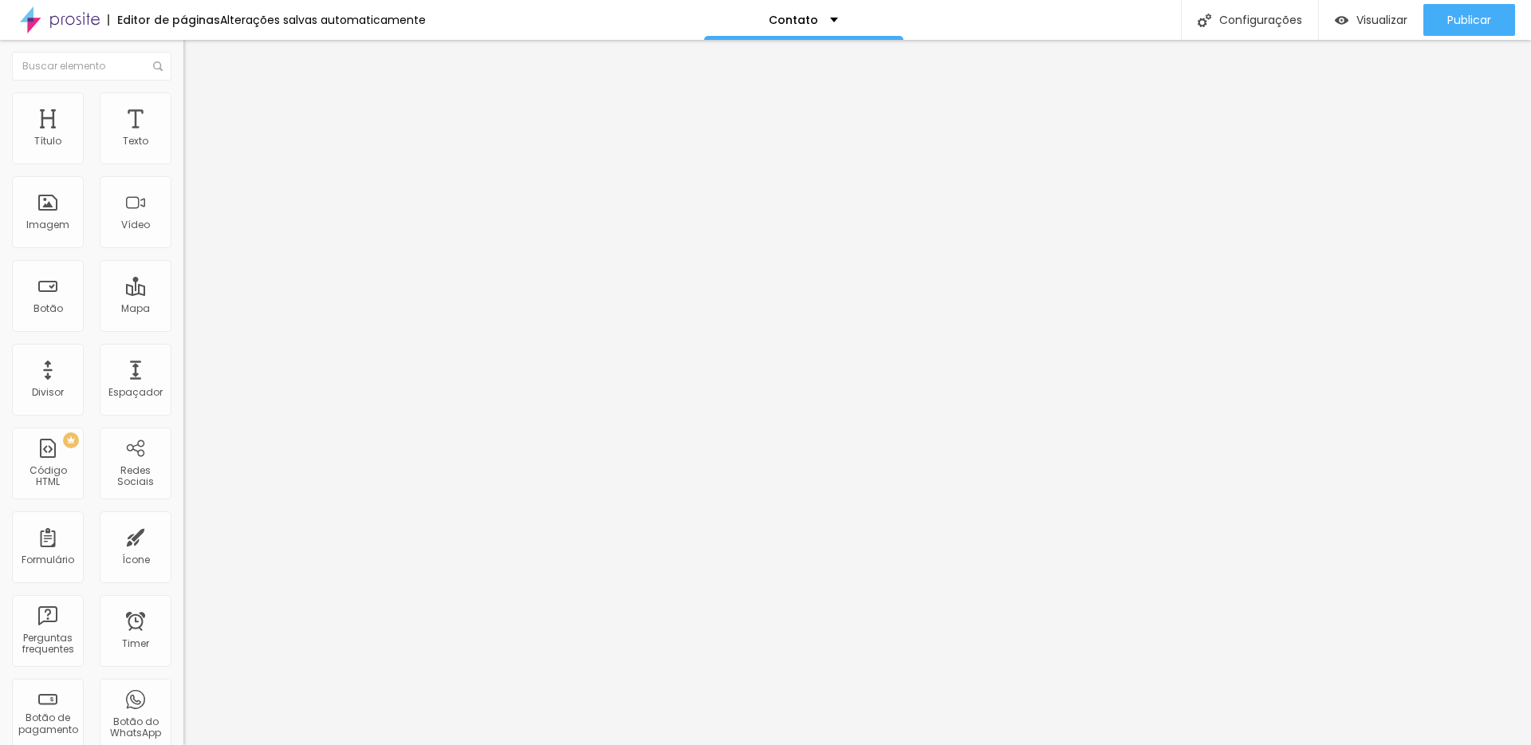
click at [183, 171] on div "20 Espaço de cima" at bounding box center [274, 221] width 183 height 226
type input "1"
type input "2"
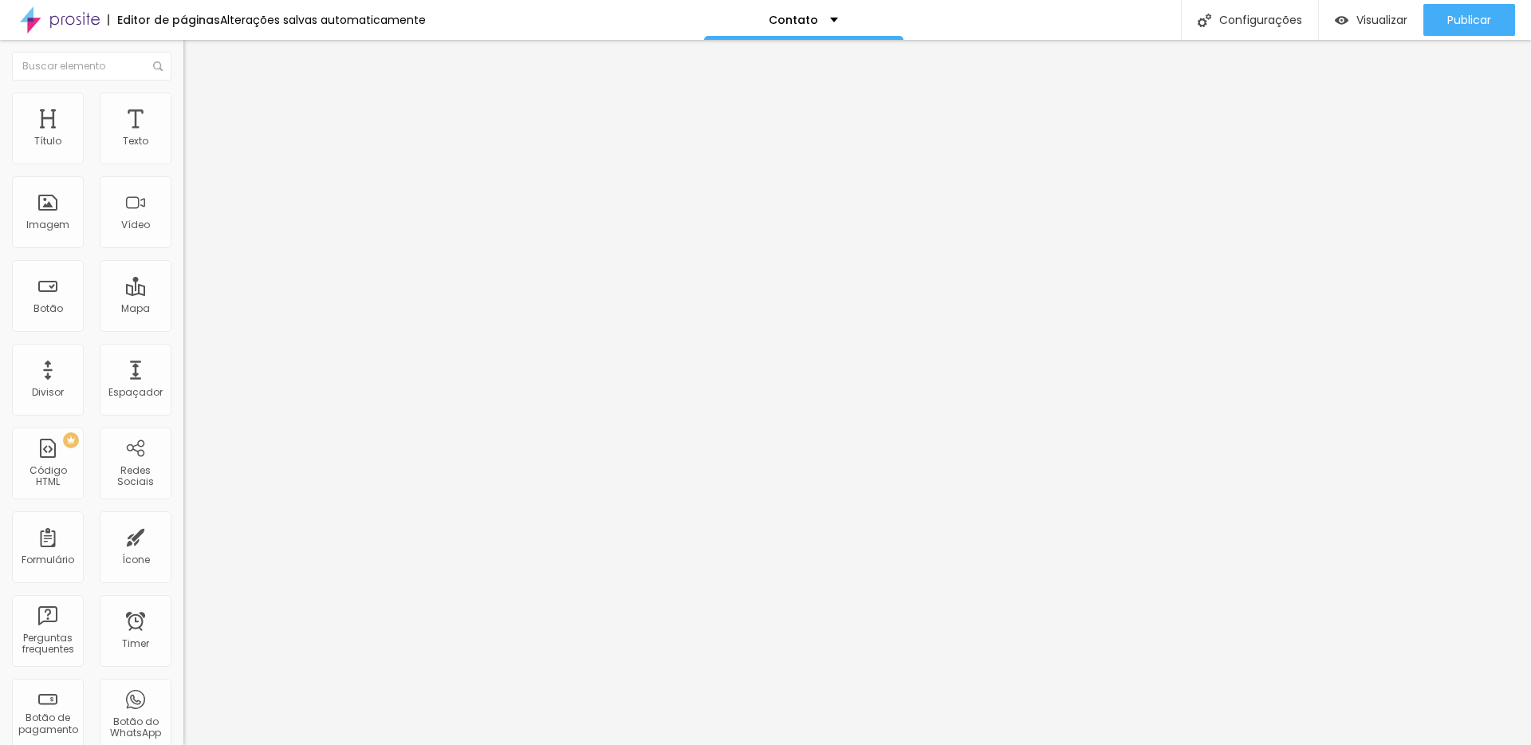
type input "4"
type input "5"
type input "8"
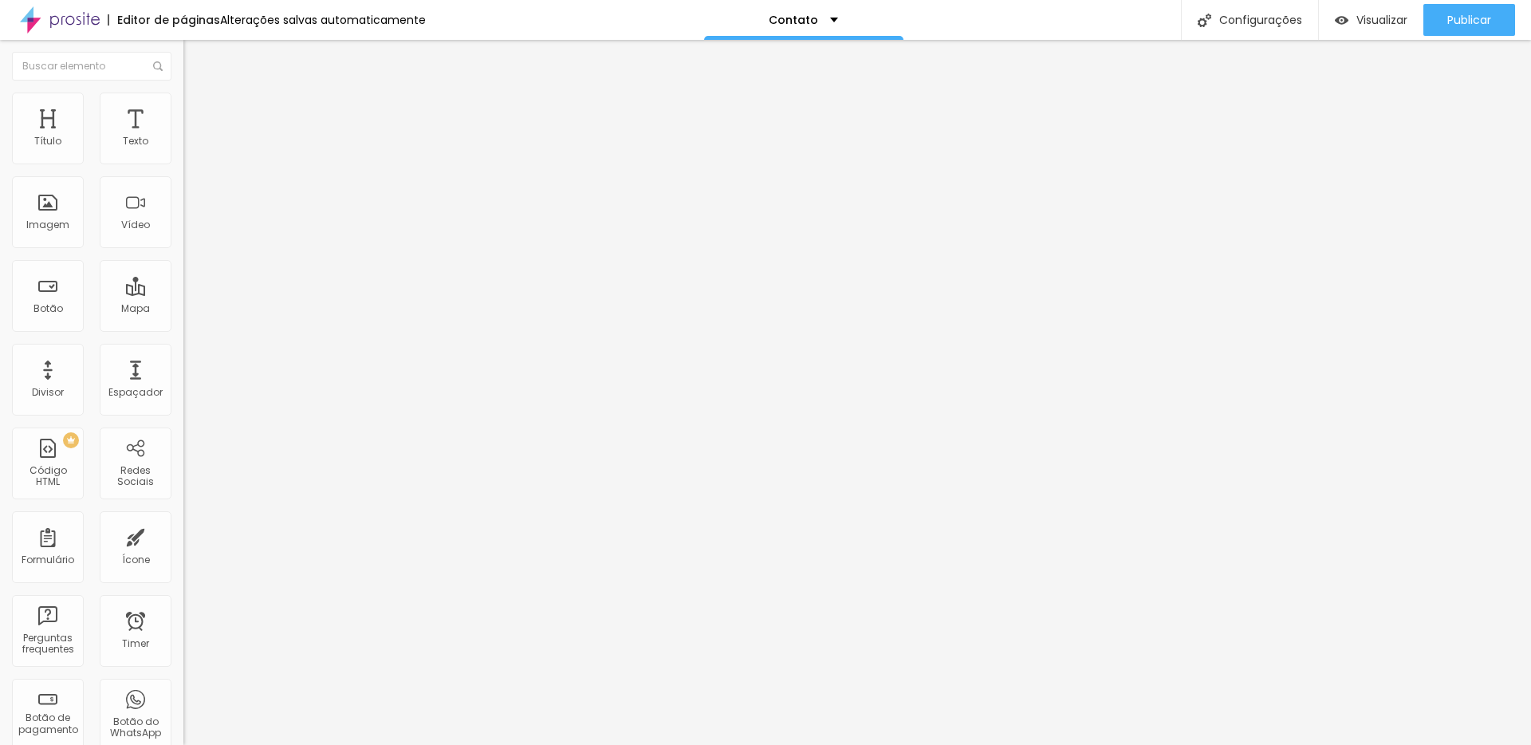
type input "8"
type input "10"
type input "11"
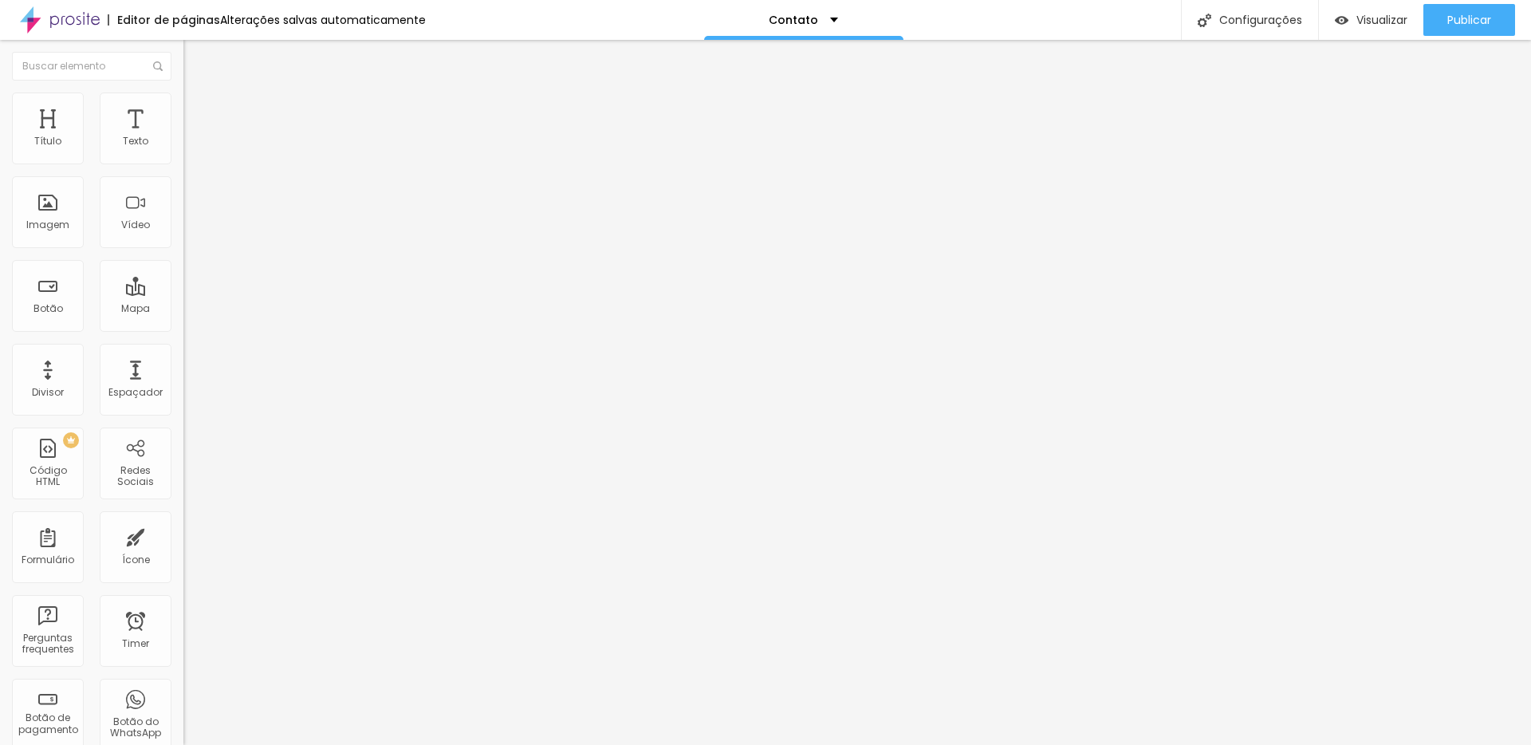
type input "12"
type input "13"
type input "15"
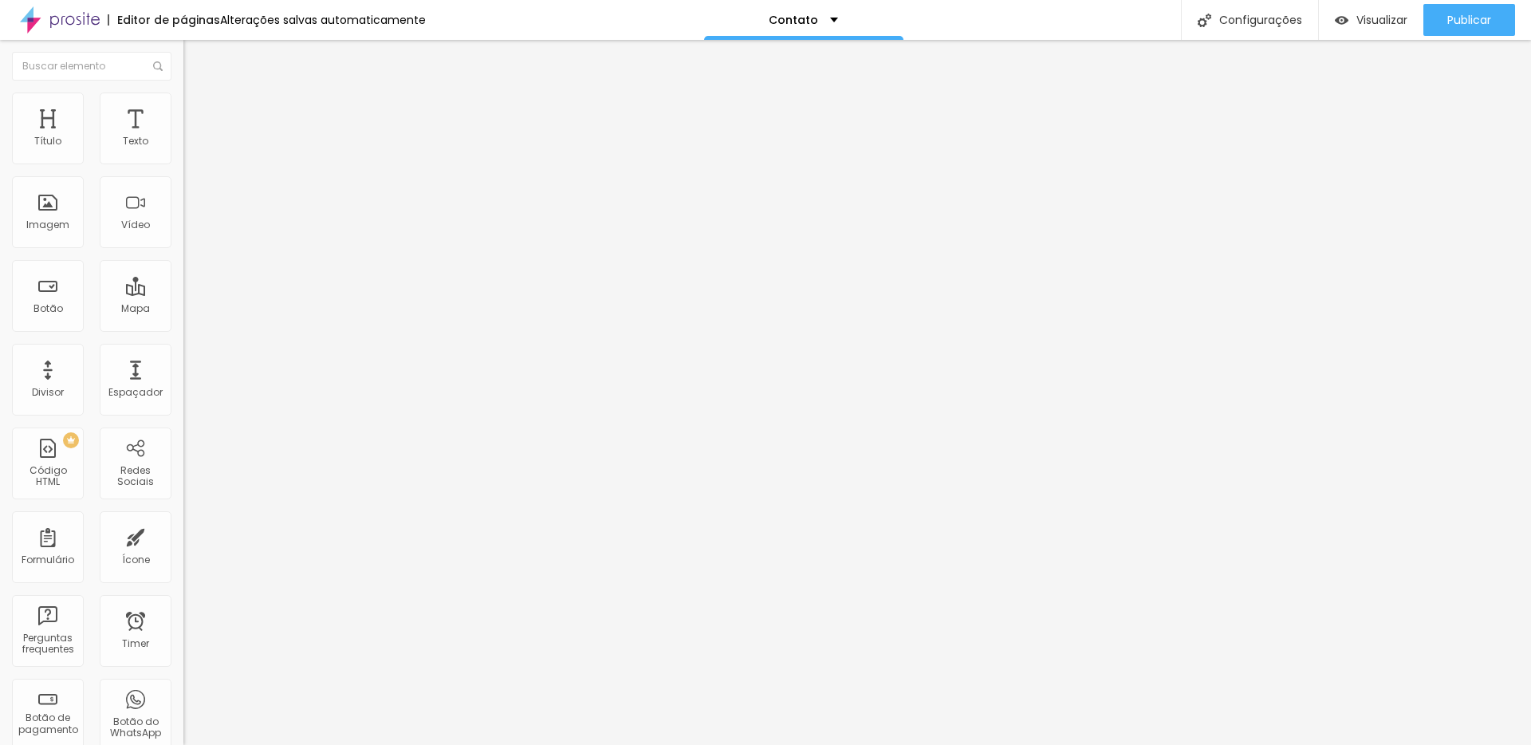
type input "15"
type input "16"
type input "17"
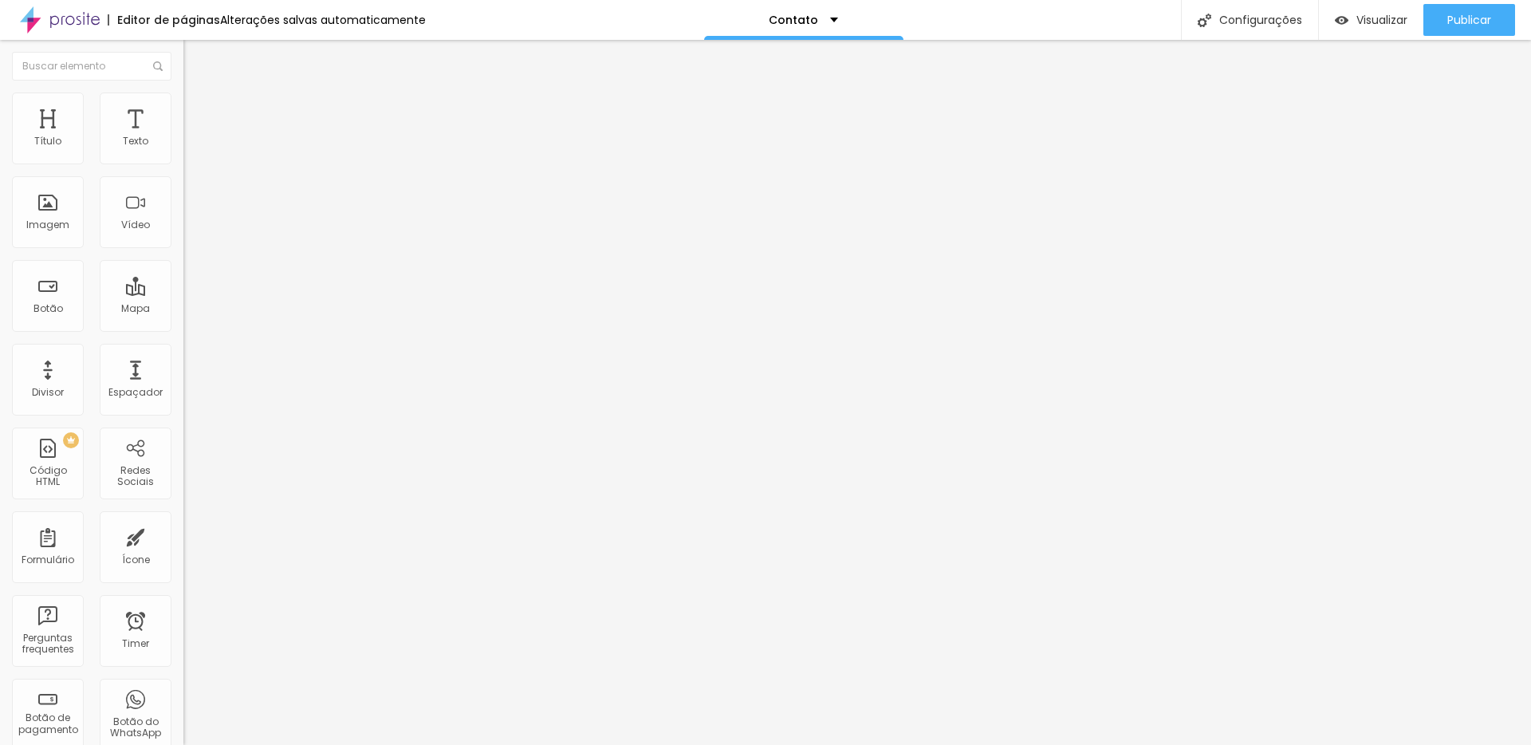
type input "18"
type input "19"
type input "20"
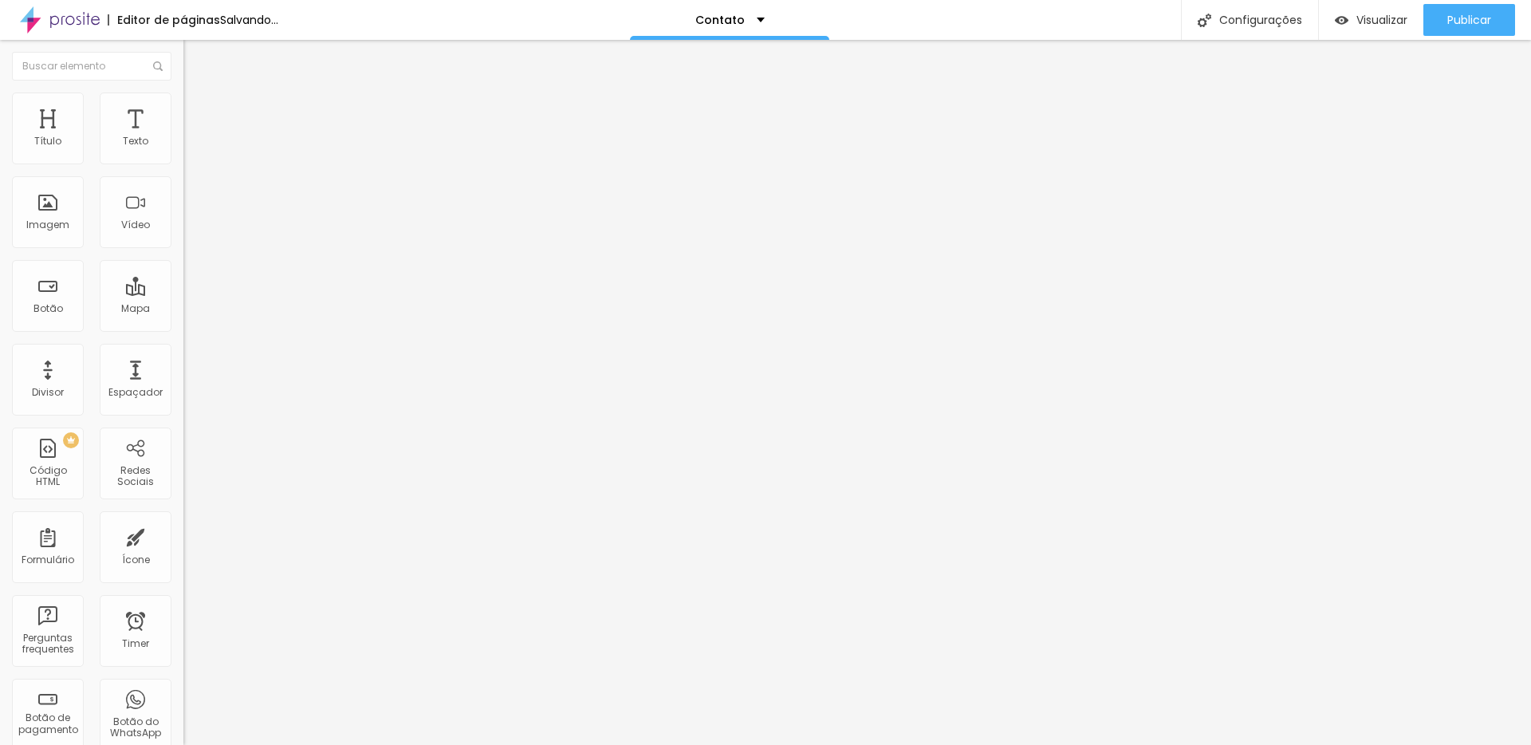
type input "20"
type input "22"
type input "23"
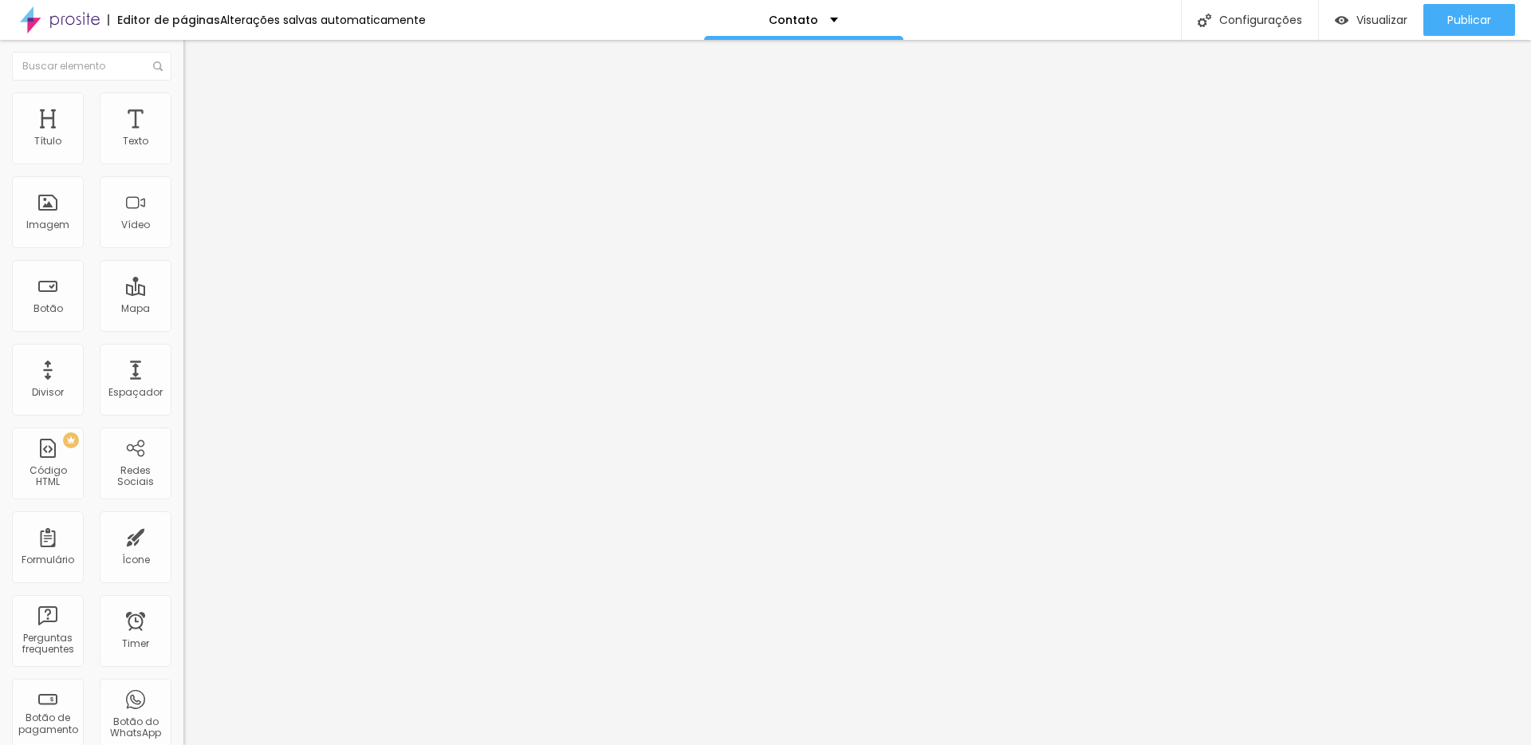
type input "22"
type input "21"
type input "20"
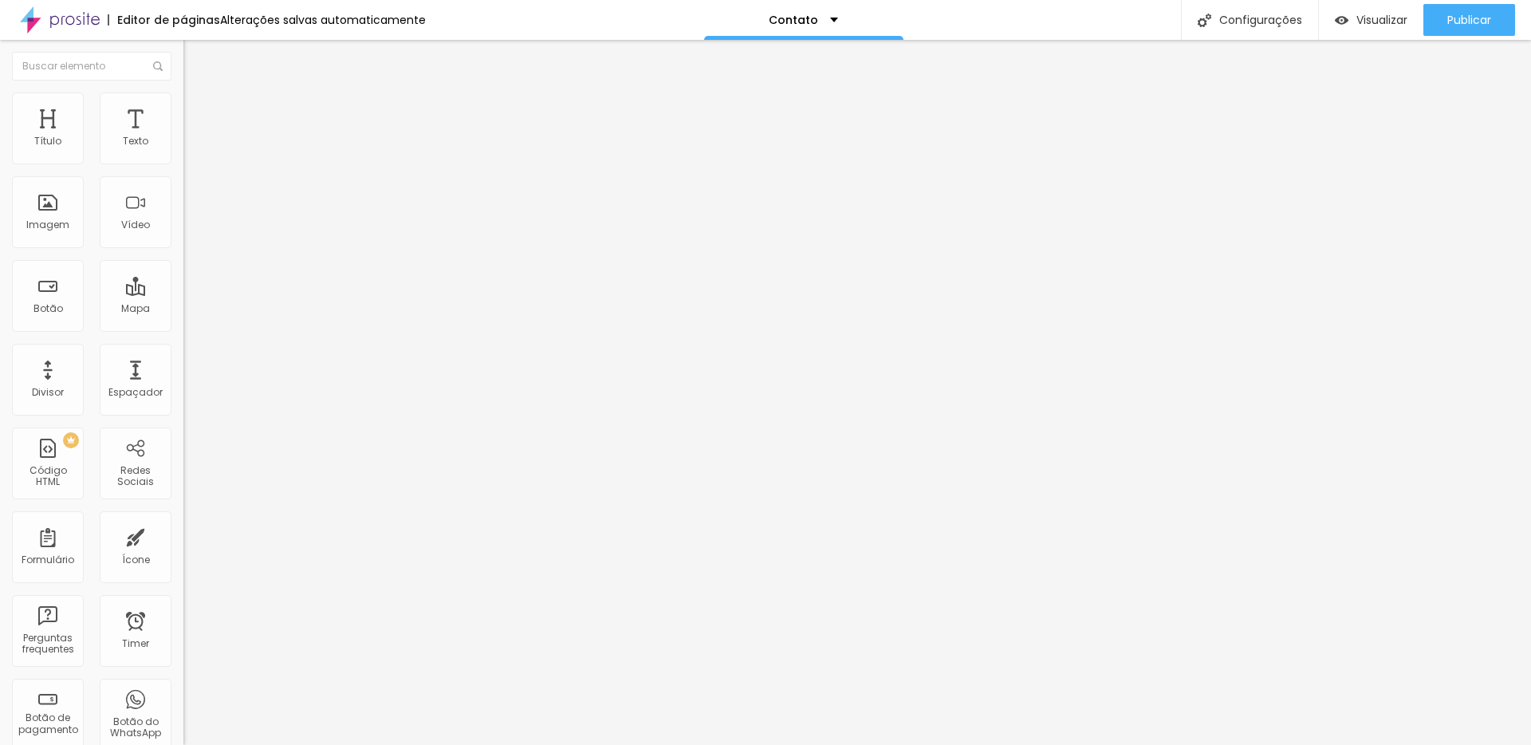
type input "20"
drag, startPoint x: 41, startPoint y: 185, endPoint x: 56, endPoint y: 186, distance: 15.2
type input "20"
click at [183, 519] on input "range" at bounding box center [234, 525] width 103 height 13
click at [1478, 30] on div "Publicar" at bounding box center [1469, 20] width 44 height 32
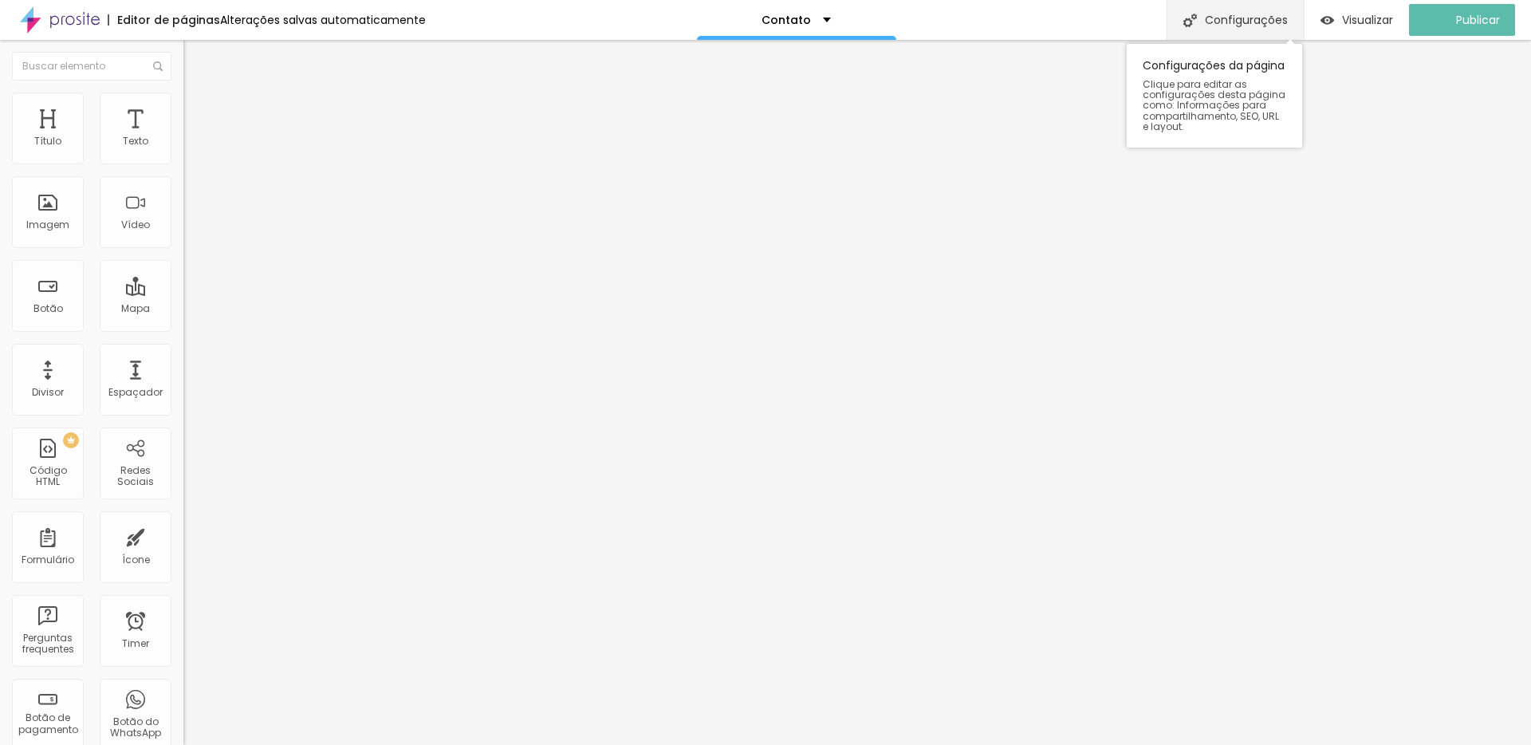
click at [1283, 12] on div "Configurações" at bounding box center [1235, 20] width 137 height 40
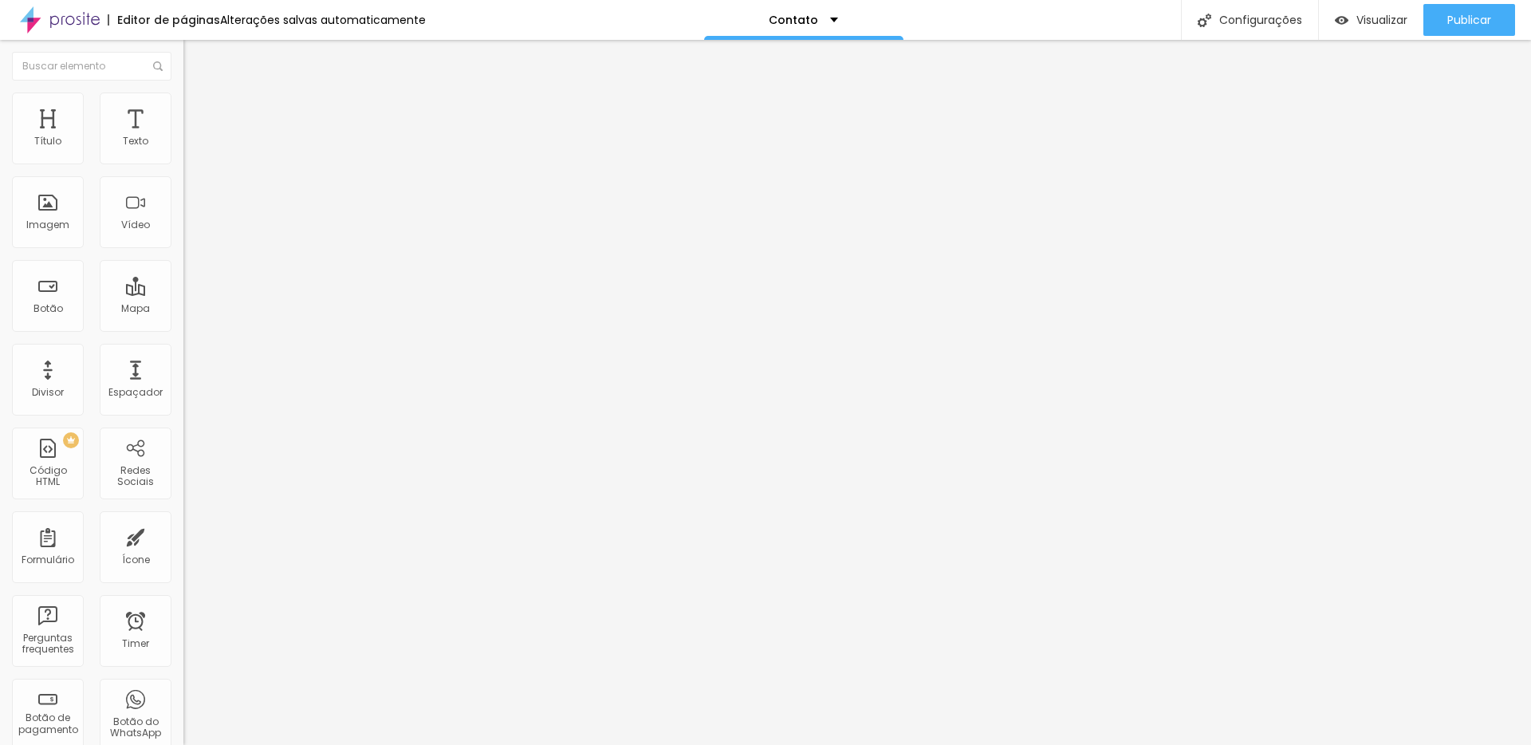
click at [1461, 21] on span "Publicar" at bounding box center [1469, 20] width 44 height 13
click at [183, 113] on ul "Conteúdo Estilo Avançado" at bounding box center [274, 101] width 183 height 48
click at [198, 110] on span "Estilo" at bounding box center [210, 103] width 25 height 14
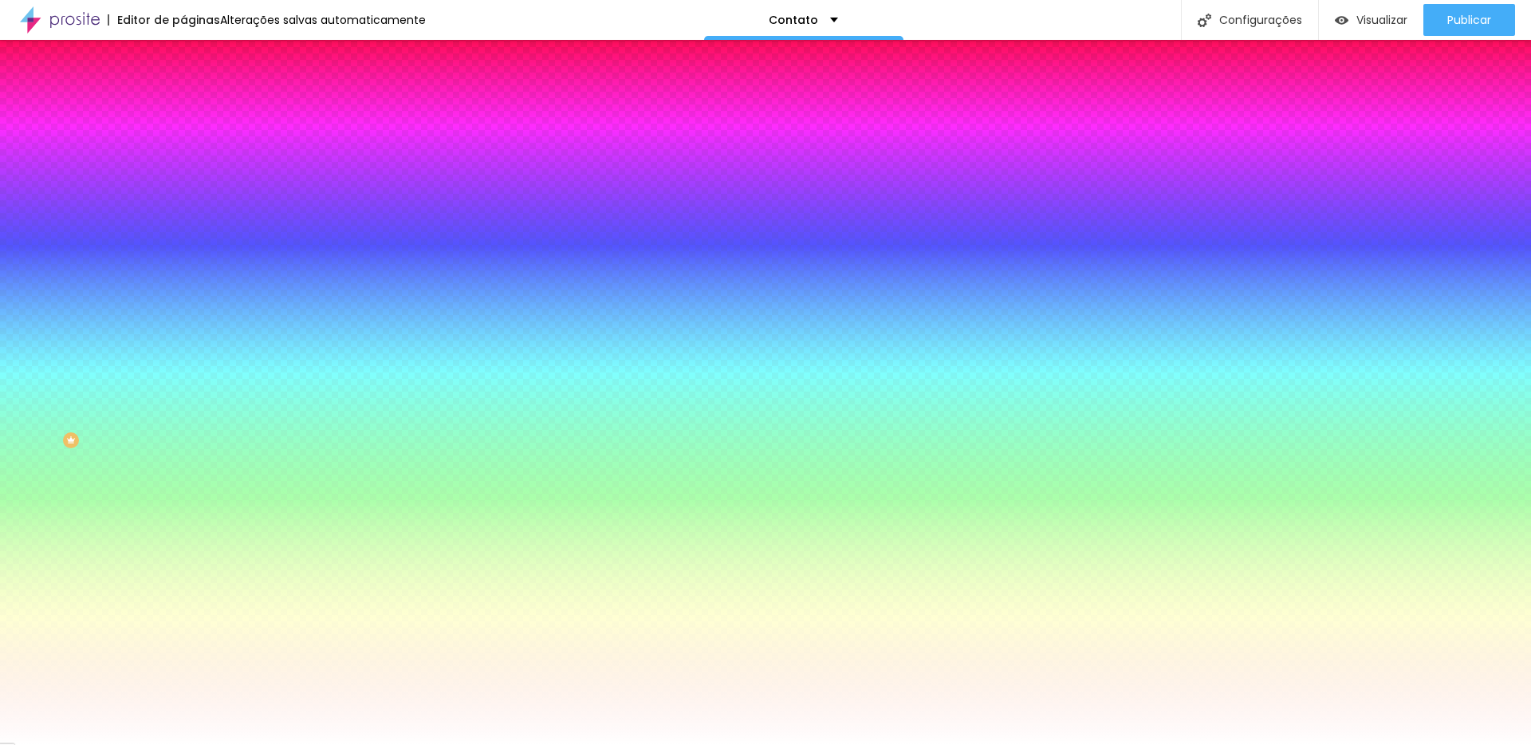
click at [198, 112] on span "Avançado" at bounding box center [224, 119] width 53 height 14
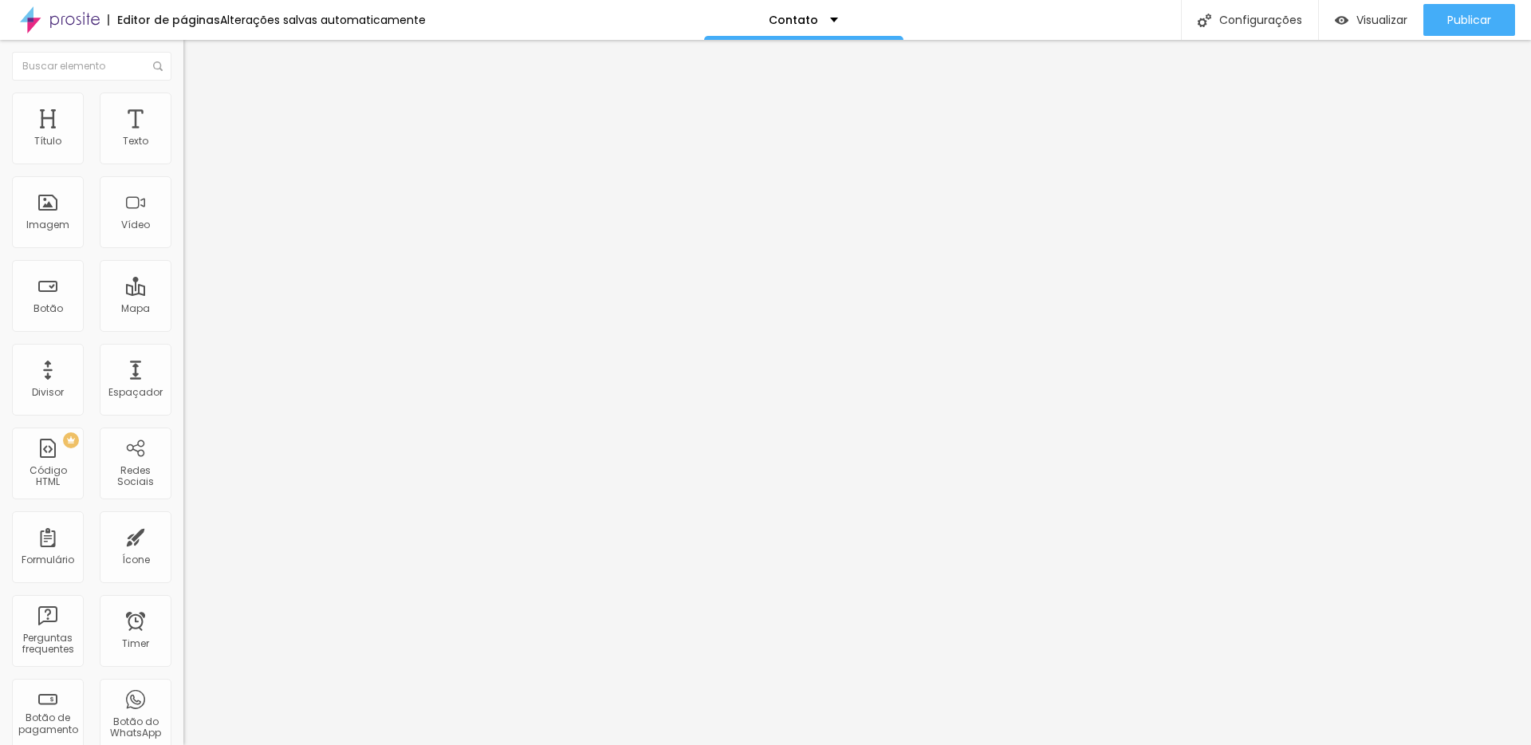
type input "15"
type input "10"
type input "5"
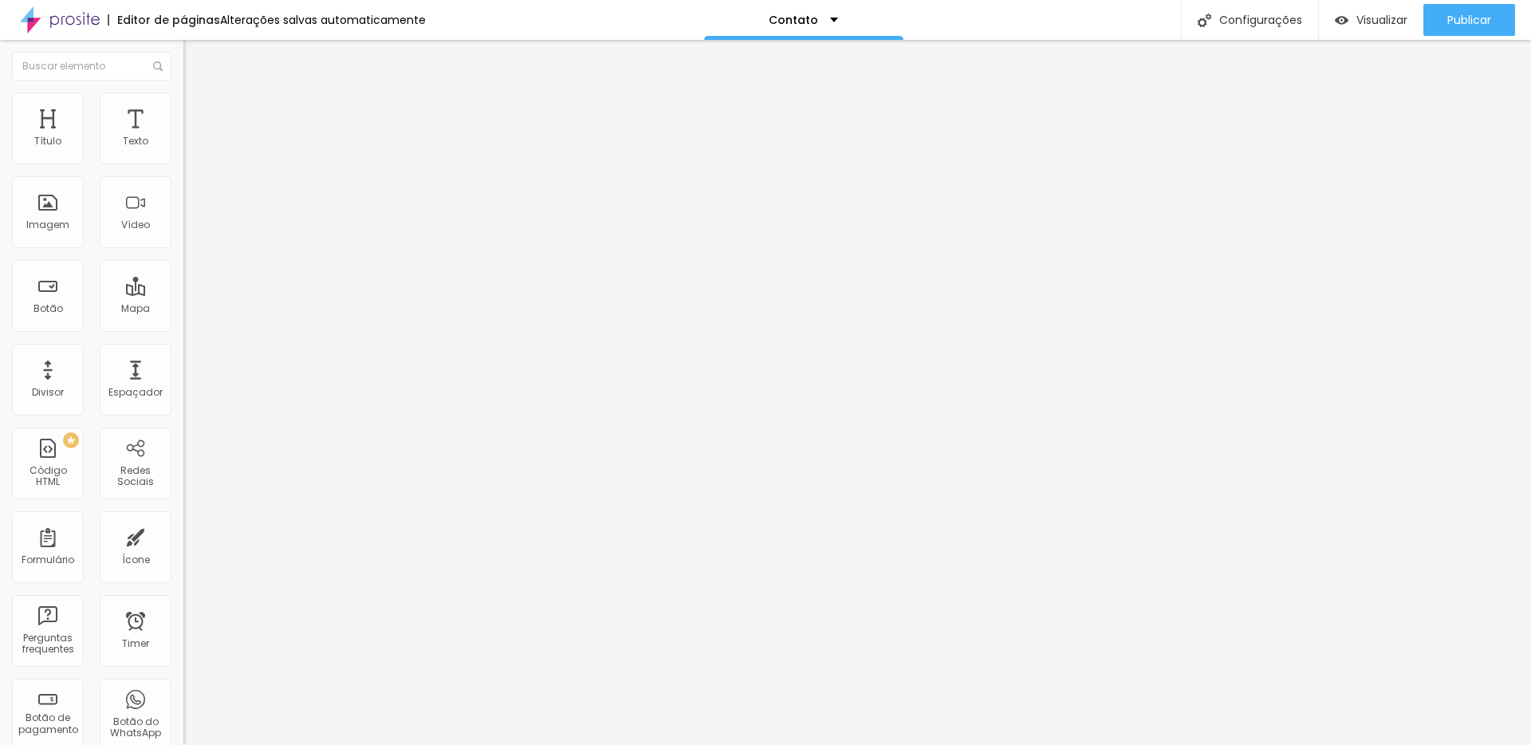
type input "5"
type input "0"
type input "5"
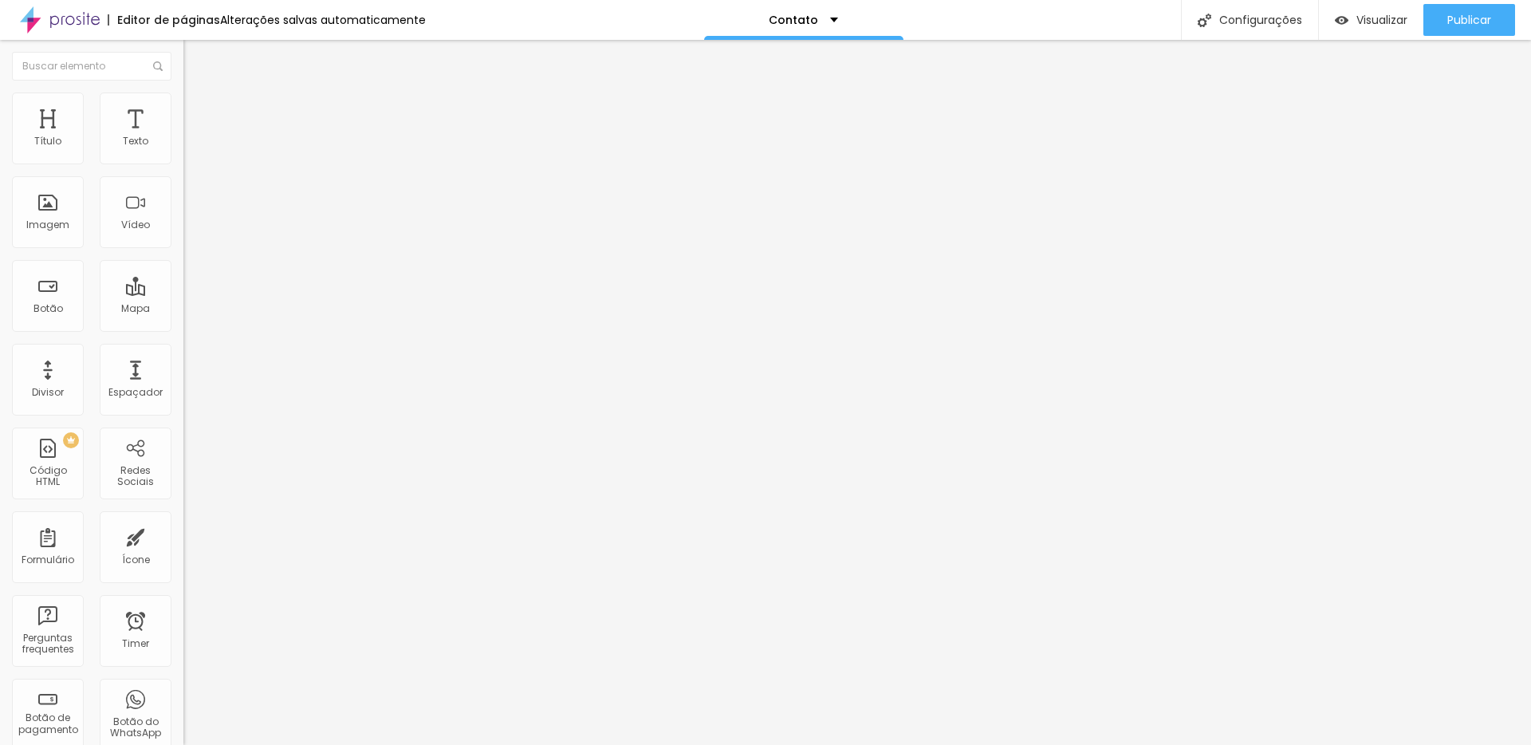
type input "15"
type input "30"
type input "40"
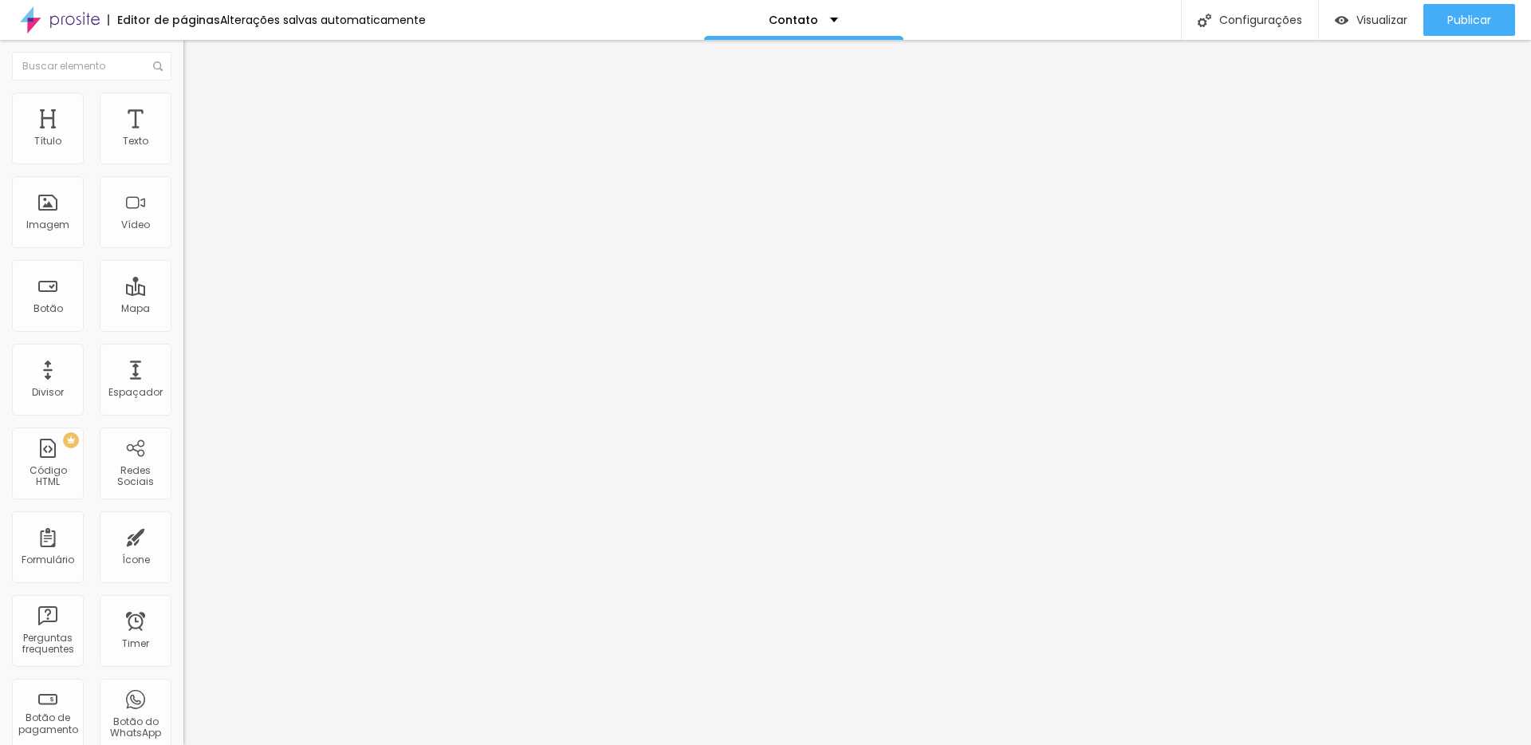
type input "40"
type input "50"
type input "45"
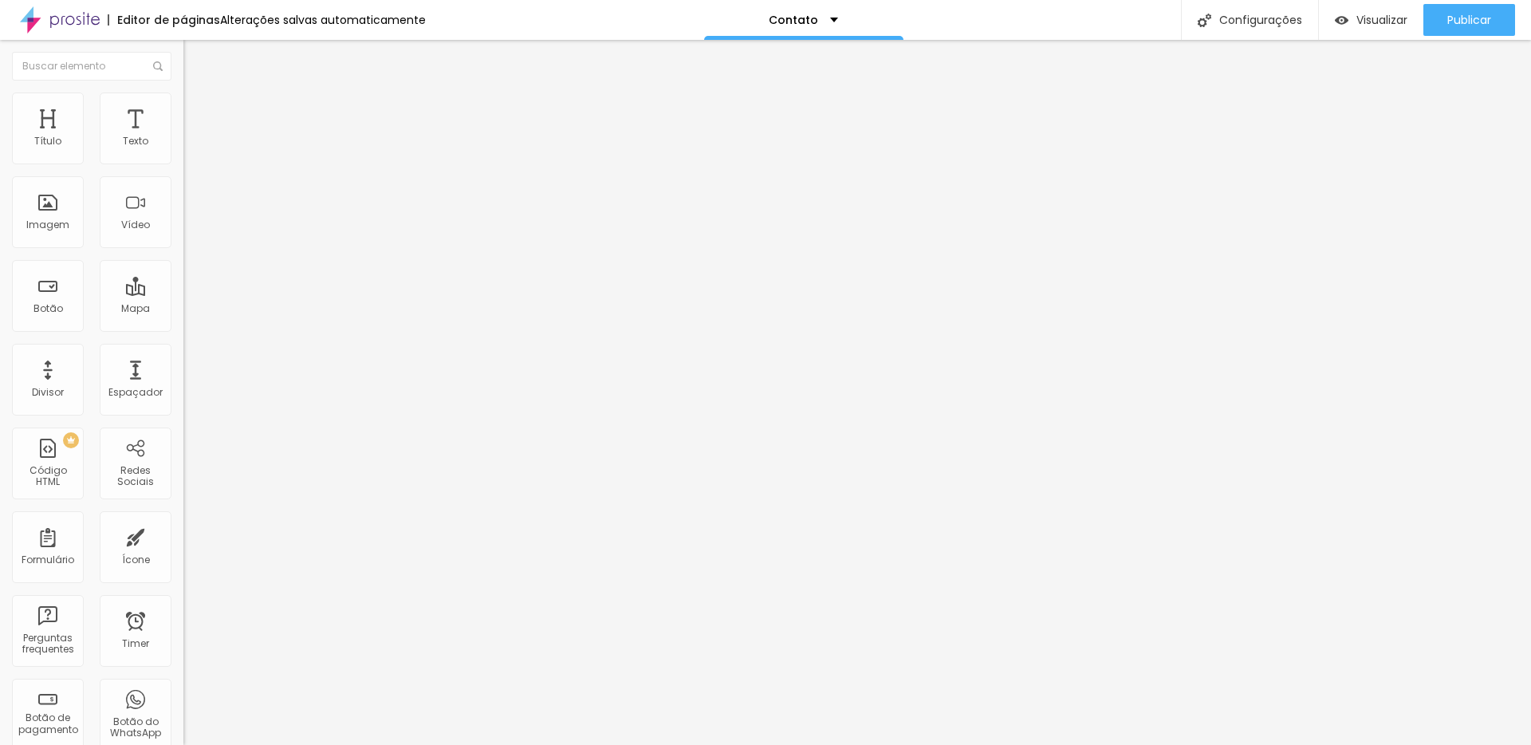
type input "40"
type input "35"
type input "30"
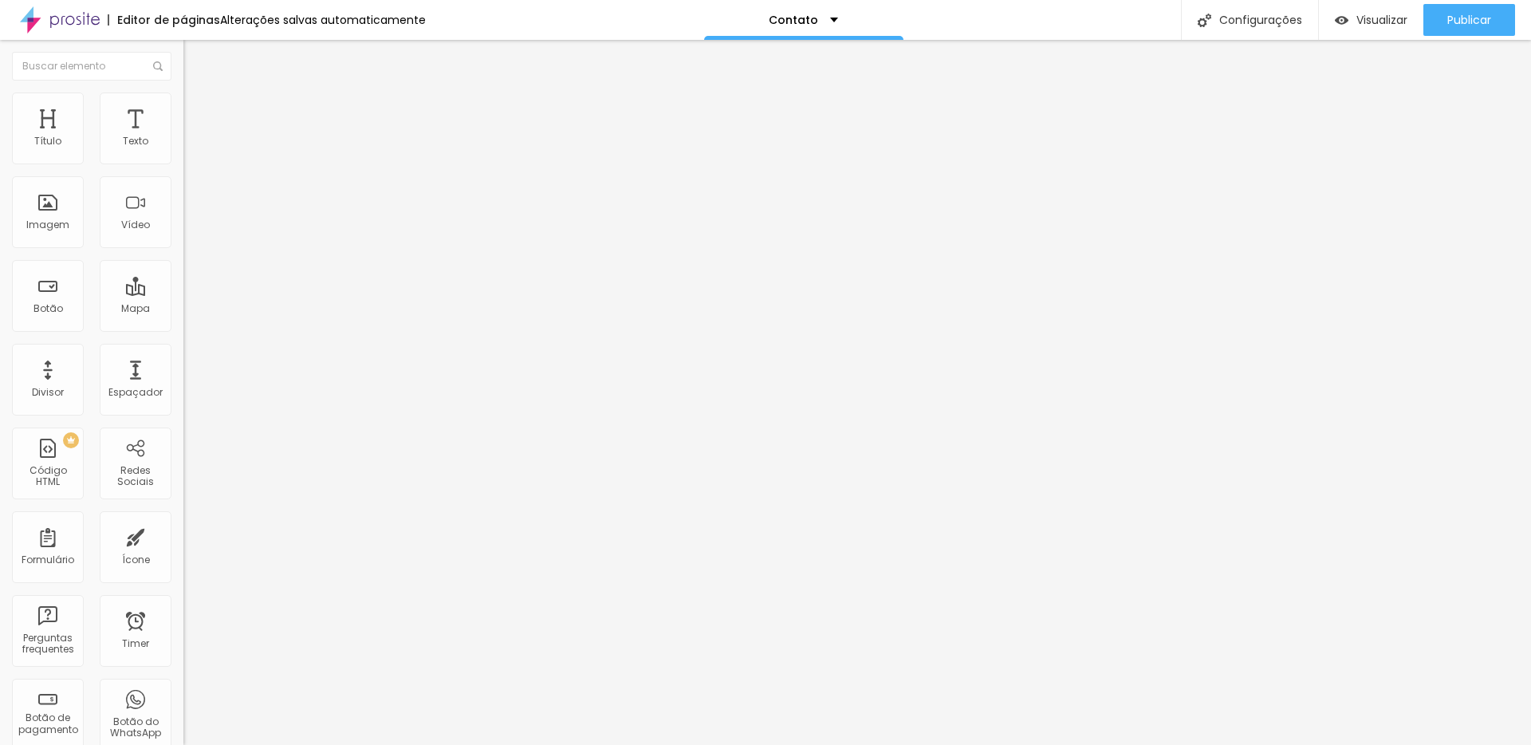
type input "30"
type input "25"
type input "20"
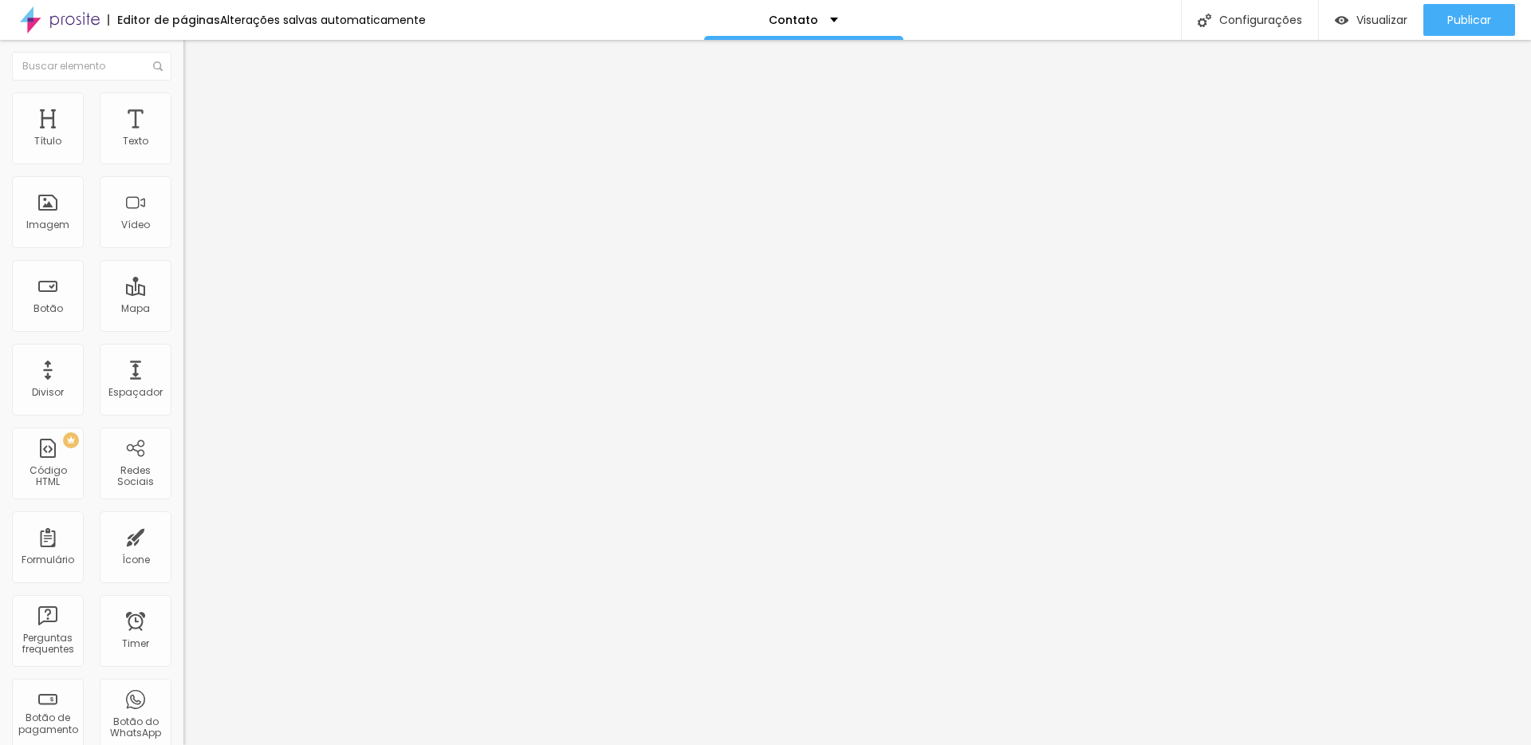
drag, startPoint x: 33, startPoint y: 155, endPoint x: 65, endPoint y: 162, distance: 33.5
click at [183, 309] on input "range" at bounding box center [234, 315] width 103 height 13
click at [1230, 12] on div "Configurações" at bounding box center [1249, 20] width 137 height 40
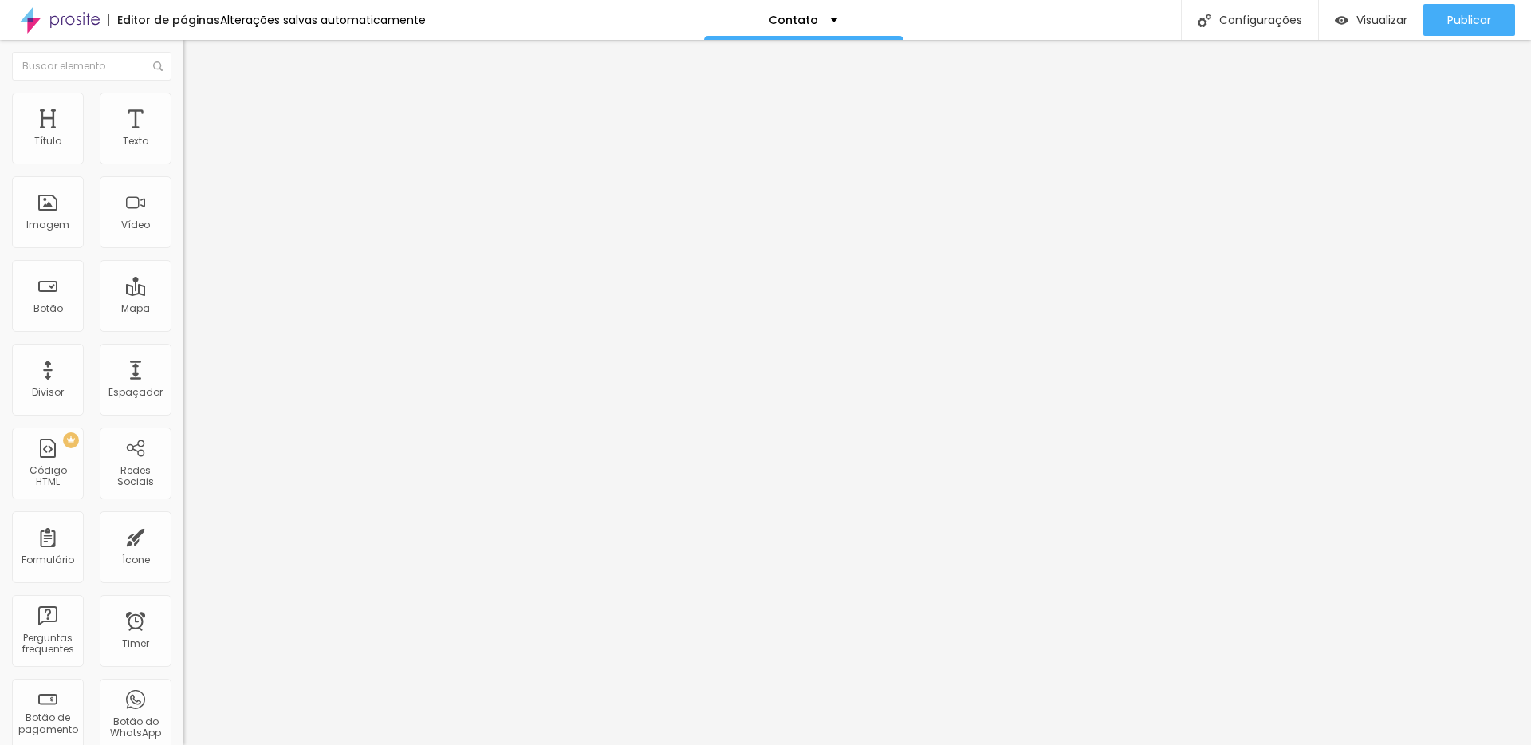
click at [183, 104] on li "Avançado" at bounding box center [274, 101] width 183 height 16
click at [183, 91] on img at bounding box center [190, 84] width 14 height 14
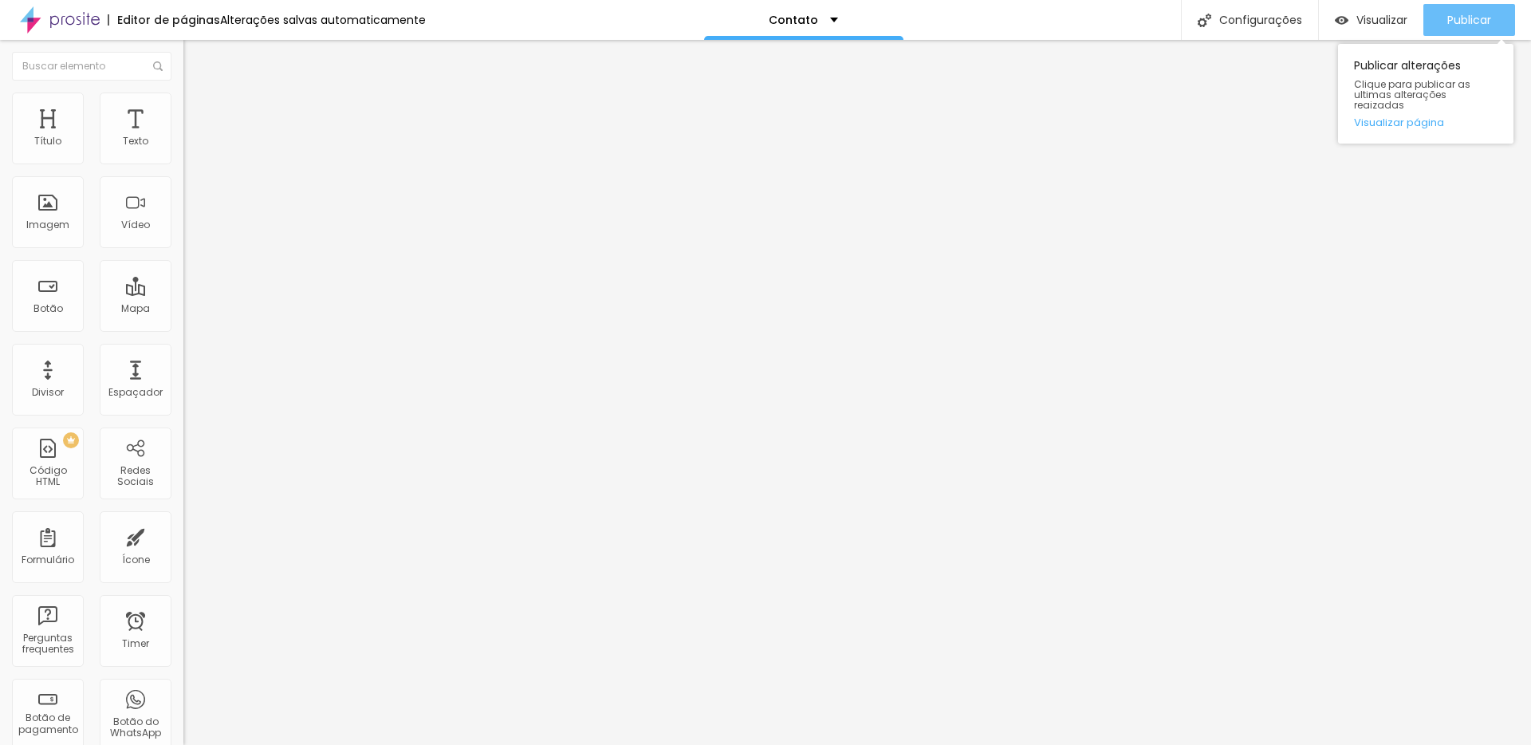
click at [1486, 14] on span "Publicar" at bounding box center [1469, 20] width 44 height 13
drag, startPoint x: 145, startPoint y: 14, endPoint x: 121, endPoint y: 16, distance: 24.0
click at [134, 15] on div "Editor de páginas" at bounding box center [164, 19] width 112 height 11
click at [46, 23] on img at bounding box center [60, 20] width 80 height 40
drag, startPoint x: 183, startPoint y: 18, endPoint x: 222, endPoint y: 20, distance: 39.1
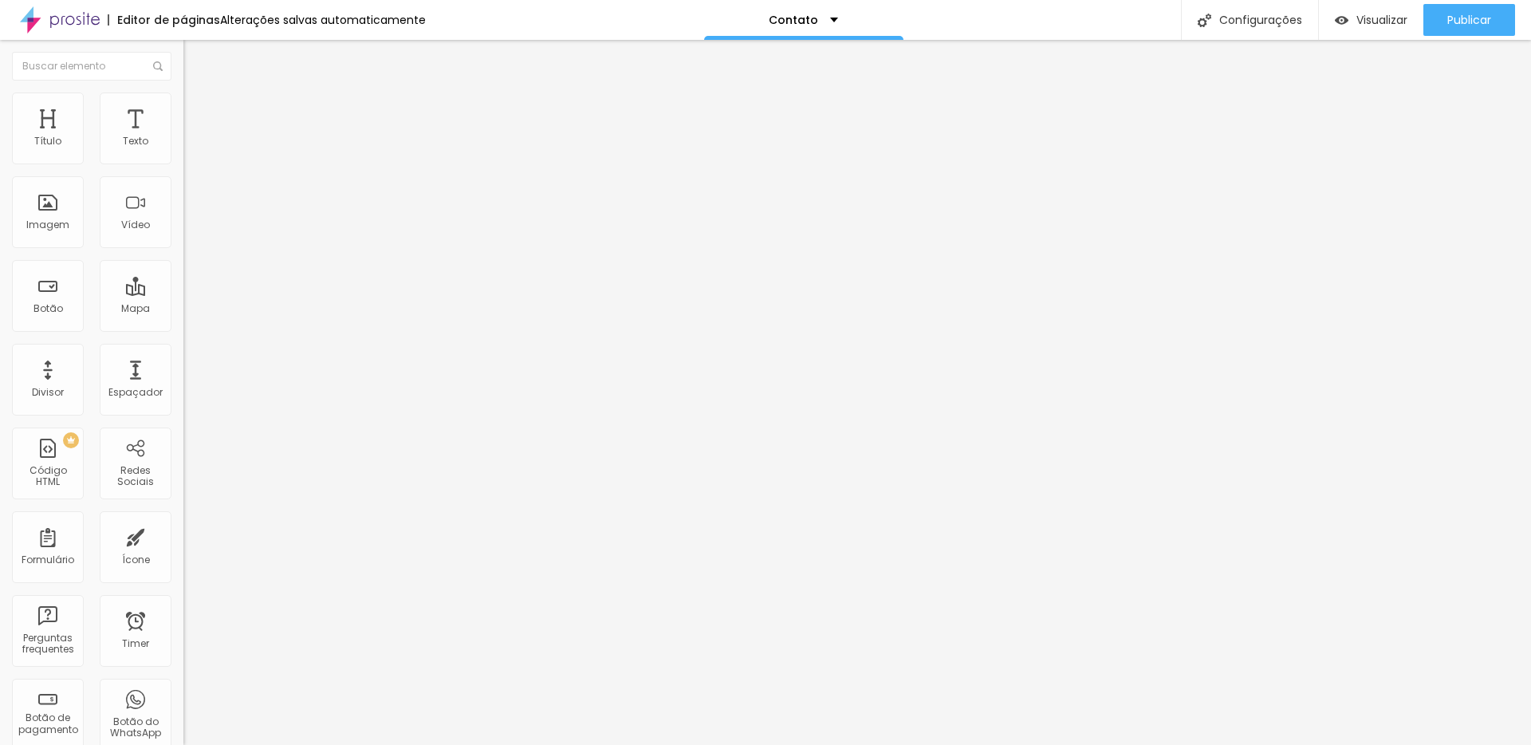
click at [186, 19] on div "Editor de páginas" at bounding box center [164, 19] width 112 height 11
click at [271, 20] on div "Alterações salvas automaticamente" at bounding box center [323, 19] width 206 height 11
click at [798, 16] on p "Contato" at bounding box center [793, 19] width 49 height 11
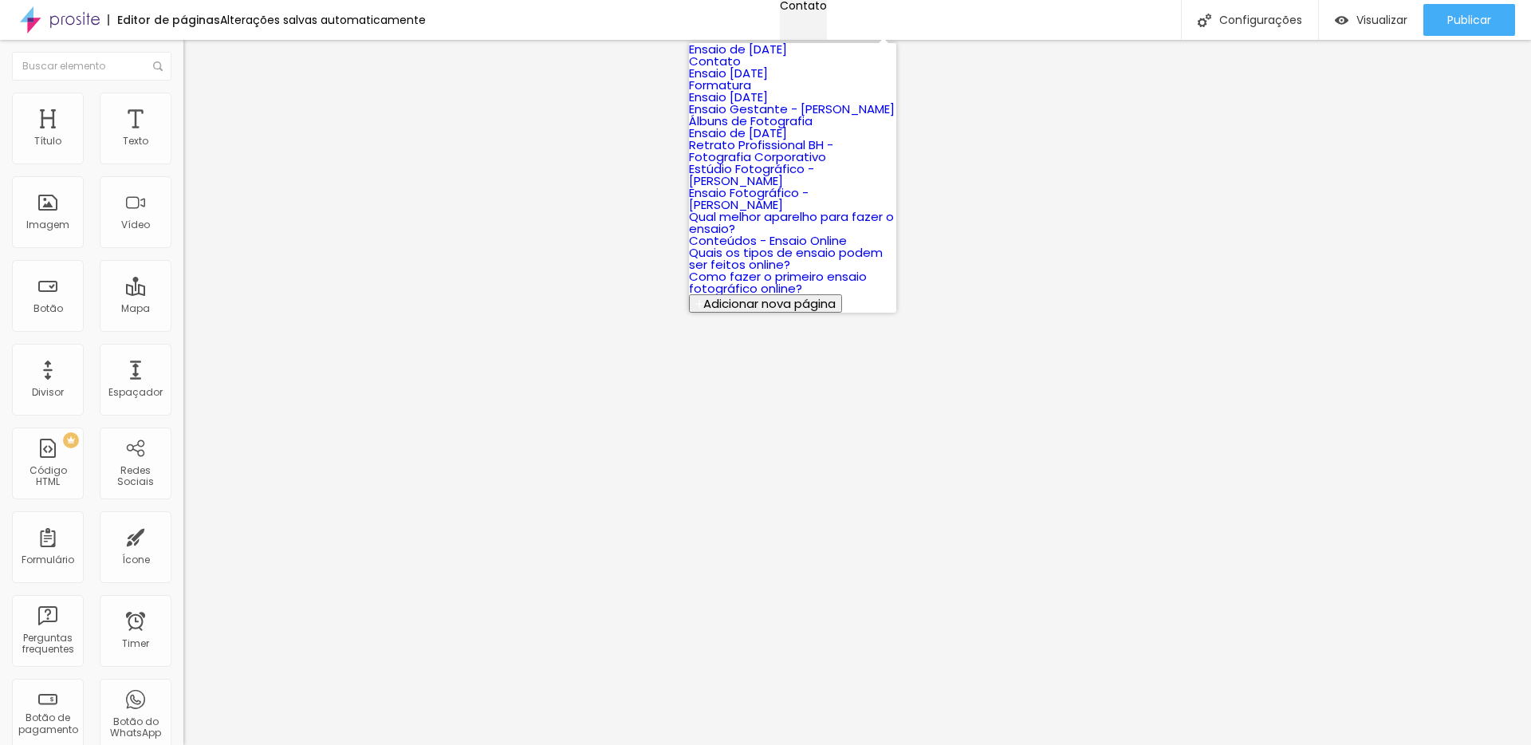
click at [798, 11] on p "Contato" at bounding box center [803, 5] width 47 height 11
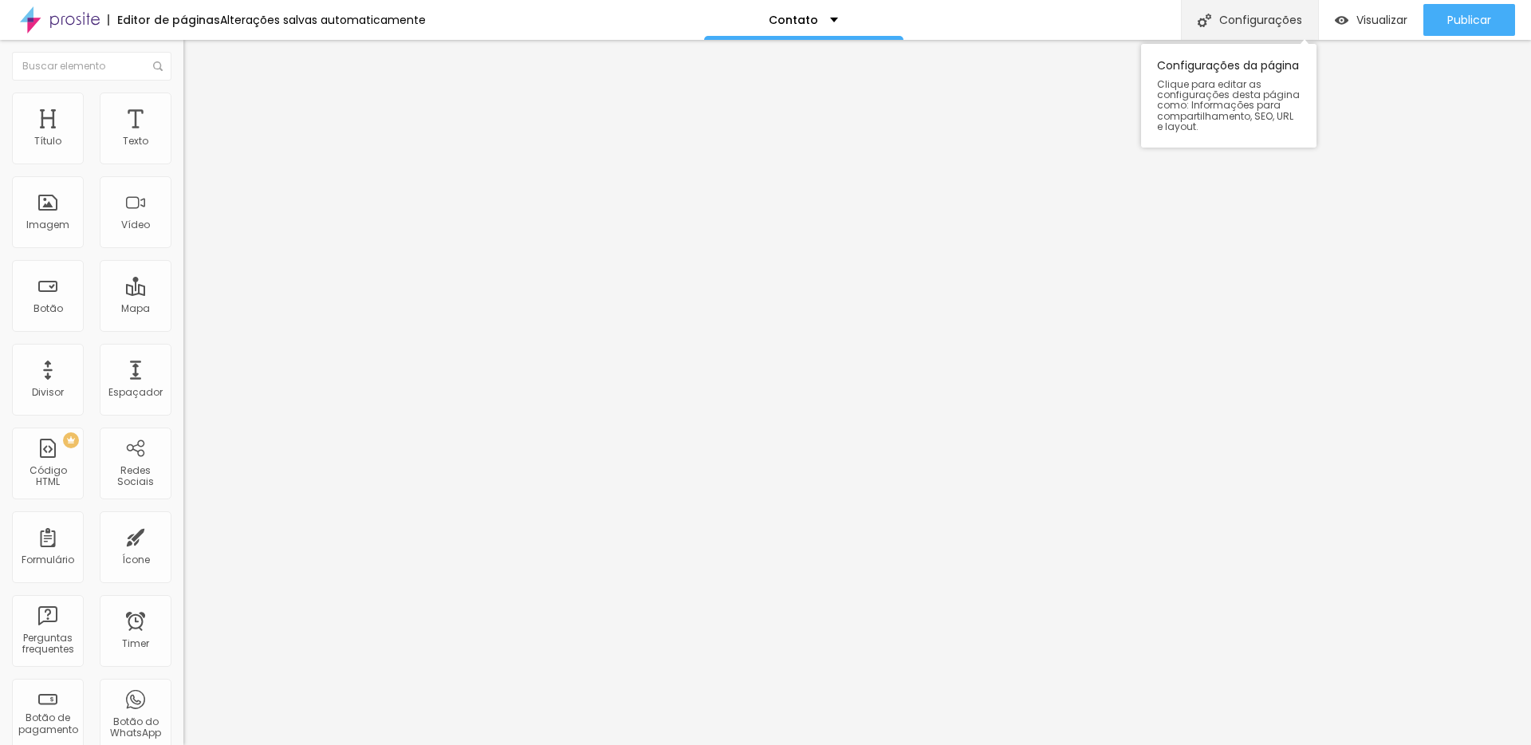
click at [1260, 22] on div "Configurações" at bounding box center [1249, 20] width 137 height 40
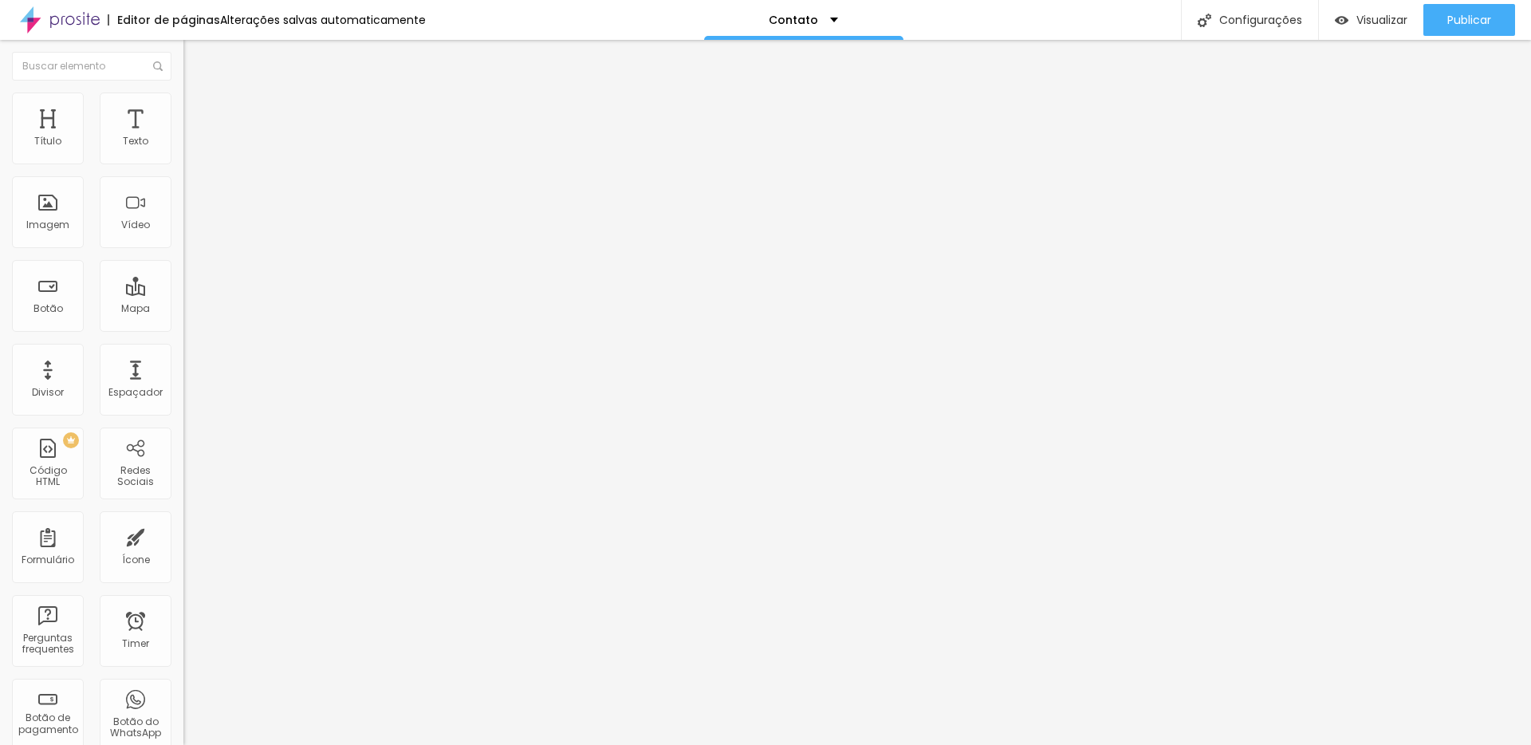
click at [1364, 17] on span "Visualizar" at bounding box center [1381, 20] width 51 height 13
click at [1370, 24] on span "Visualizar" at bounding box center [1381, 20] width 51 height 13
